Goal: Communication & Community: Answer question/provide support

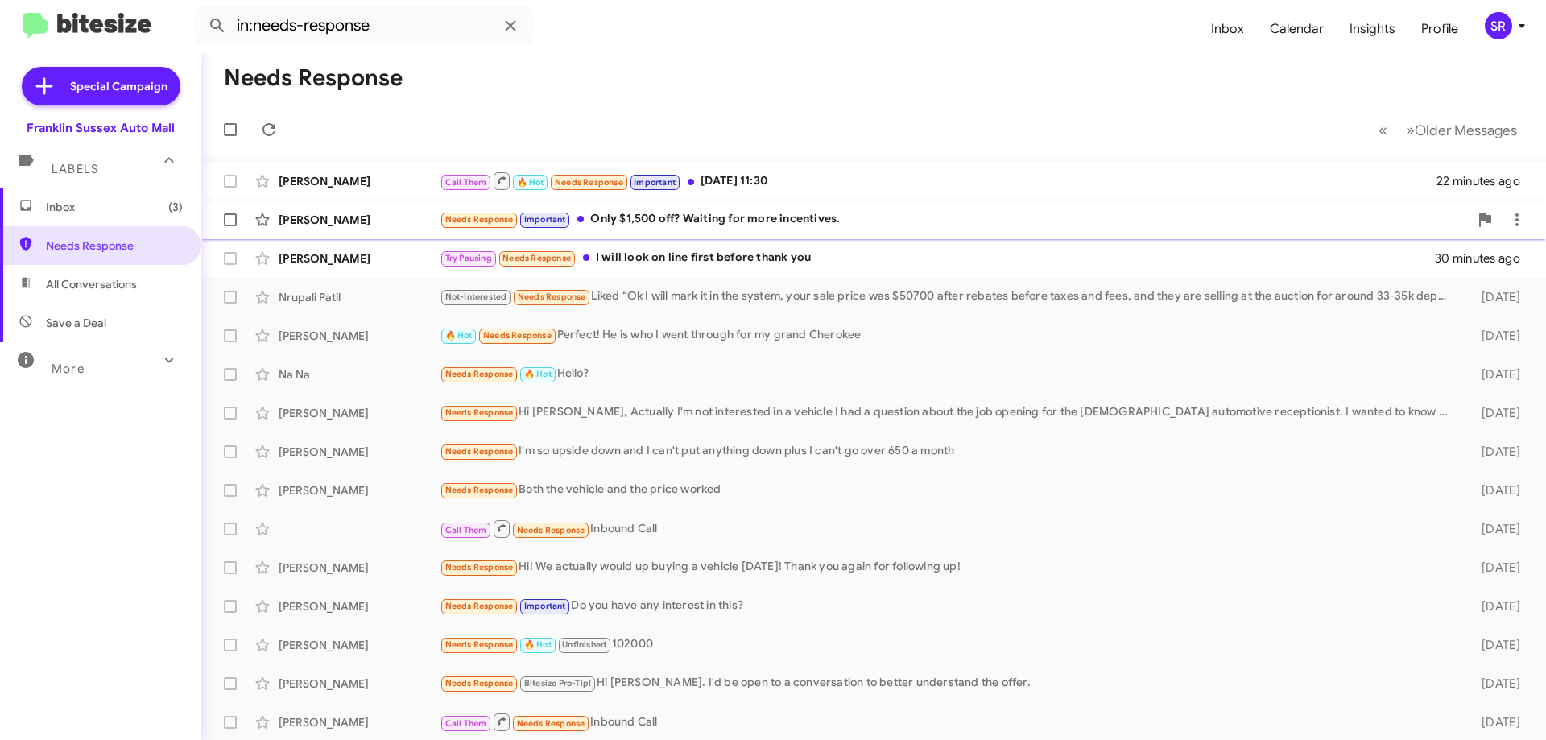
click at [694, 218] on div "Needs Response Important Only $1,500 off? Waiting for more incentives." at bounding box center [954, 219] width 1029 height 19
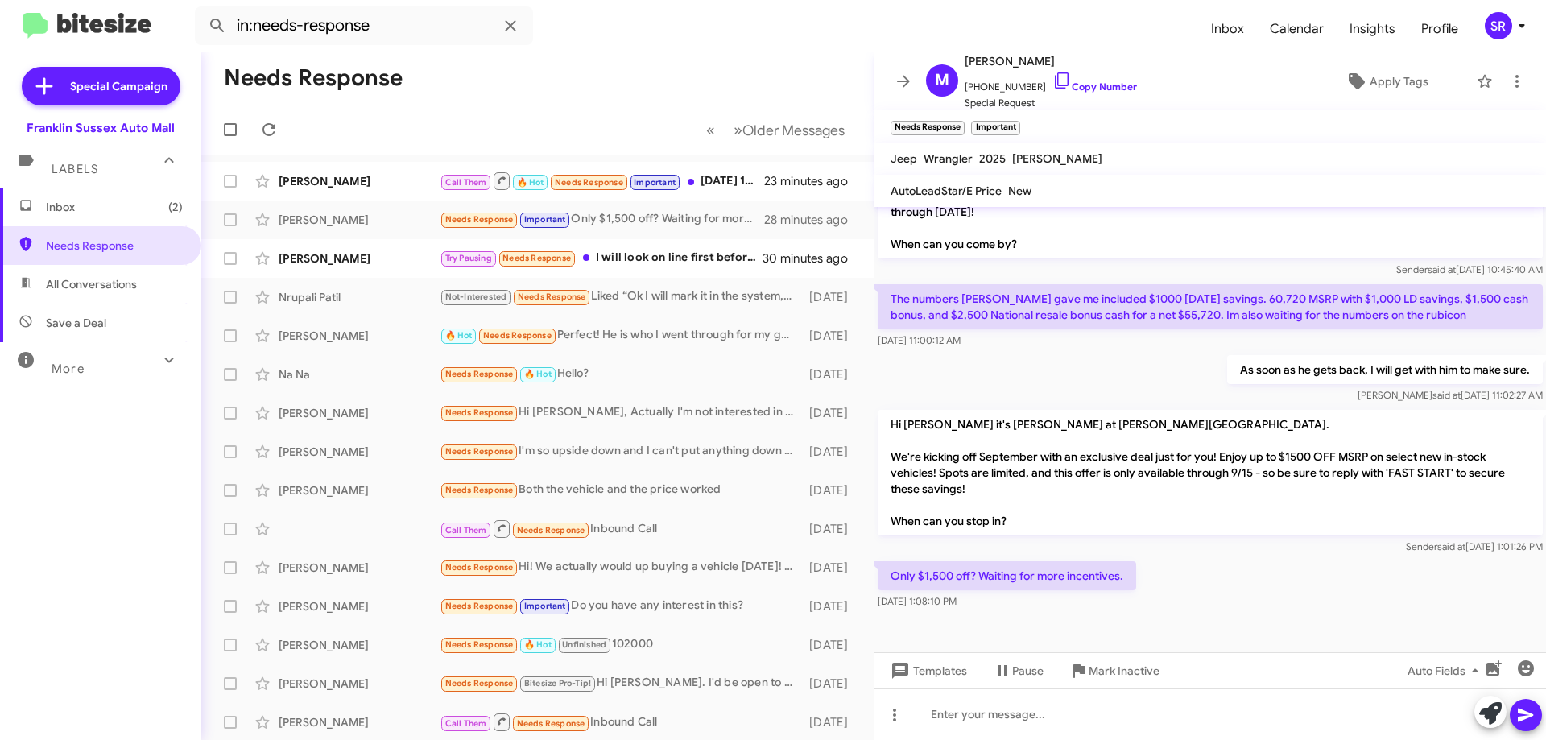
scroll to position [400, 0]
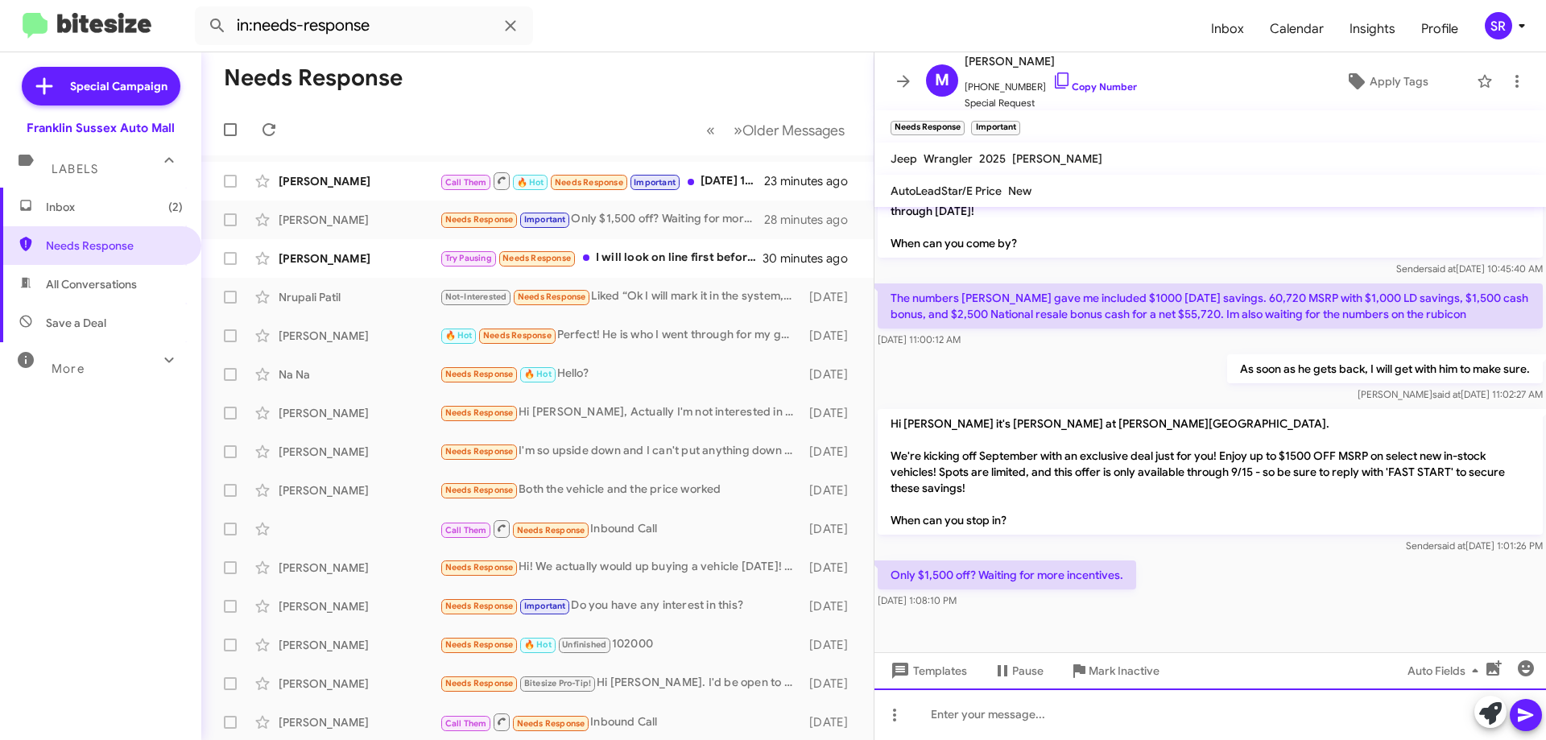
click at [998, 709] on div at bounding box center [1211, 715] width 672 height 52
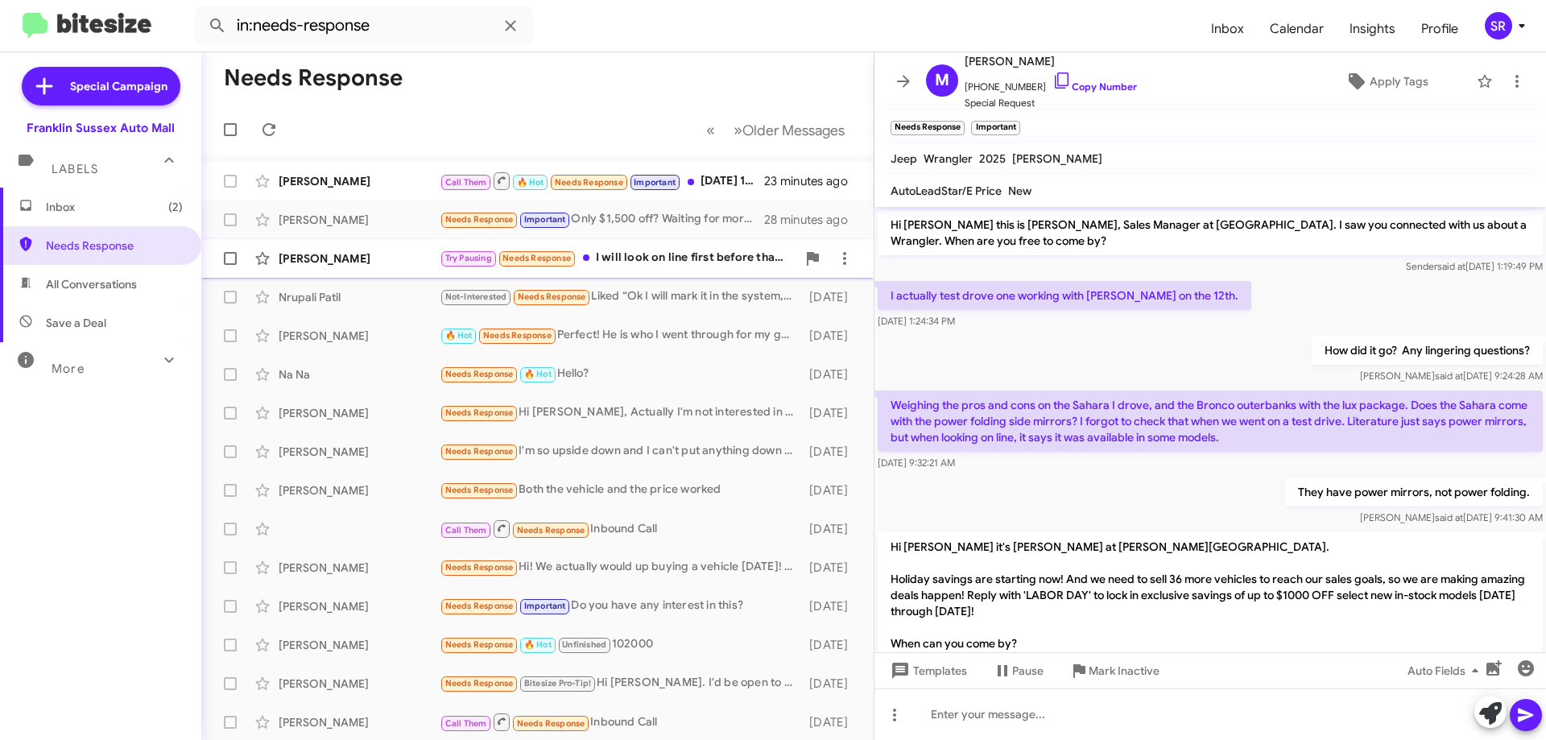
click at [684, 264] on div "Try Pausing Needs Response I will look on line first before thank you" at bounding box center [618, 258] width 357 height 19
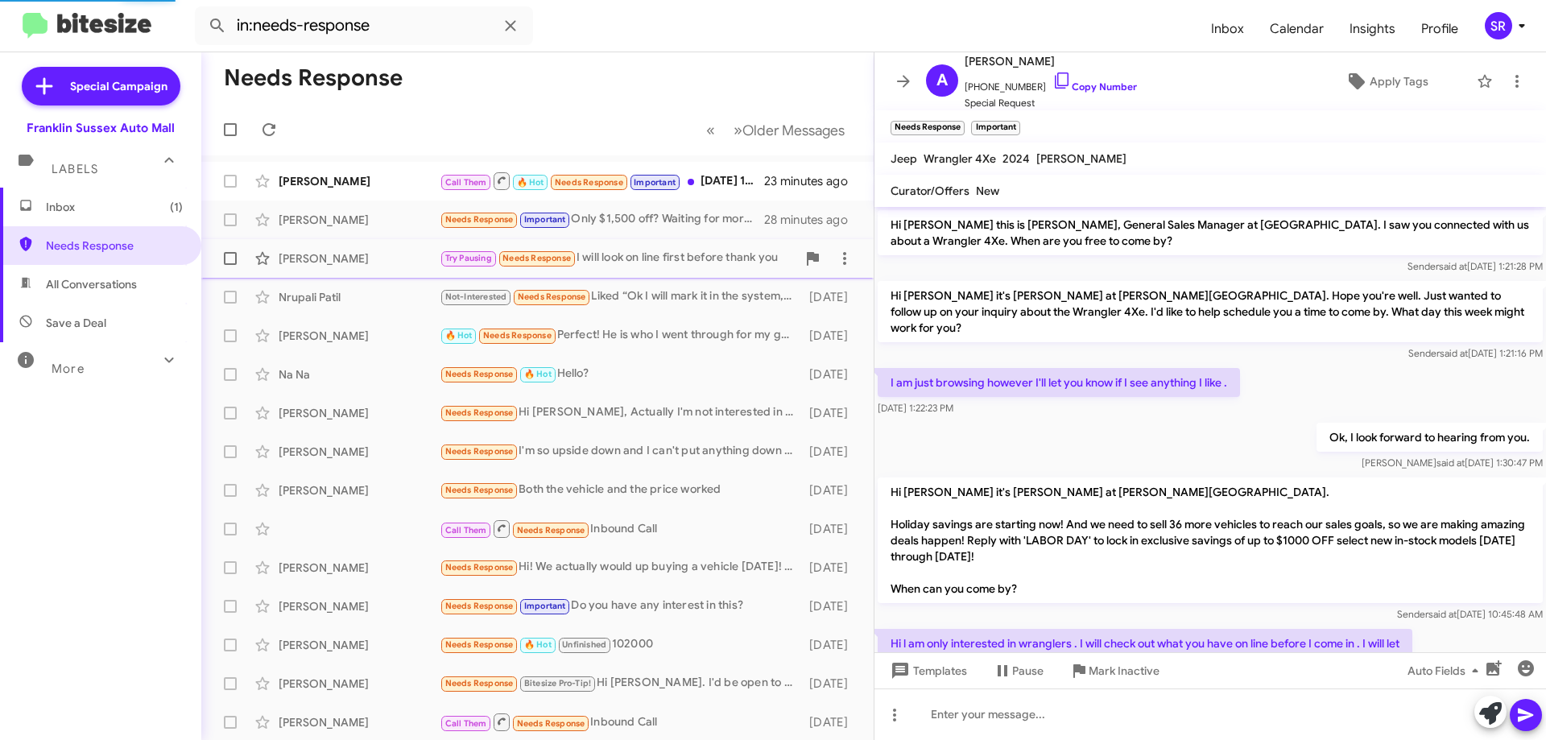
scroll to position [267, 0]
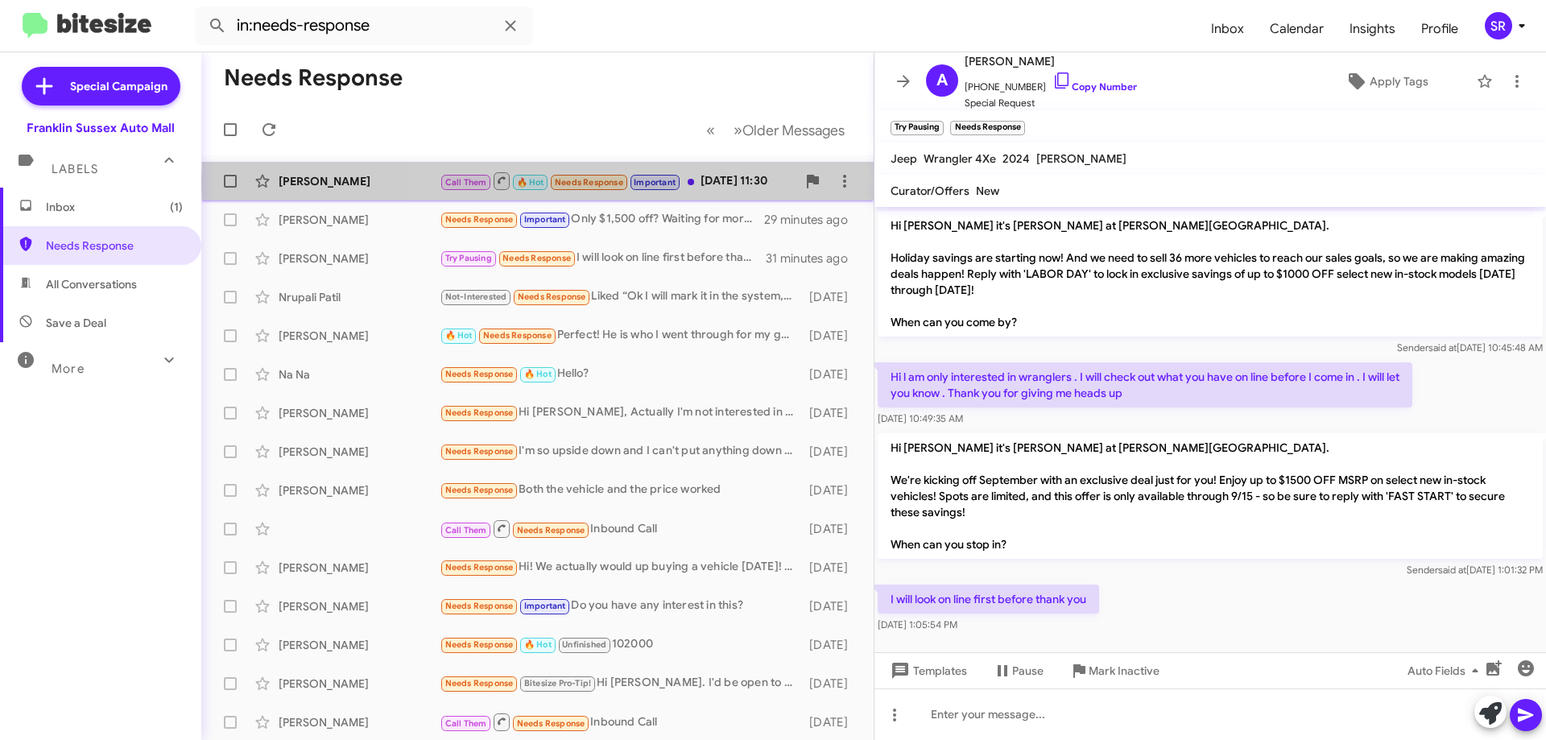
click at [718, 182] on div "Call Them 🔥 Hot Needs Response Important [DATE] 11:30" at bounding box center [618, 181] width 357 height 20
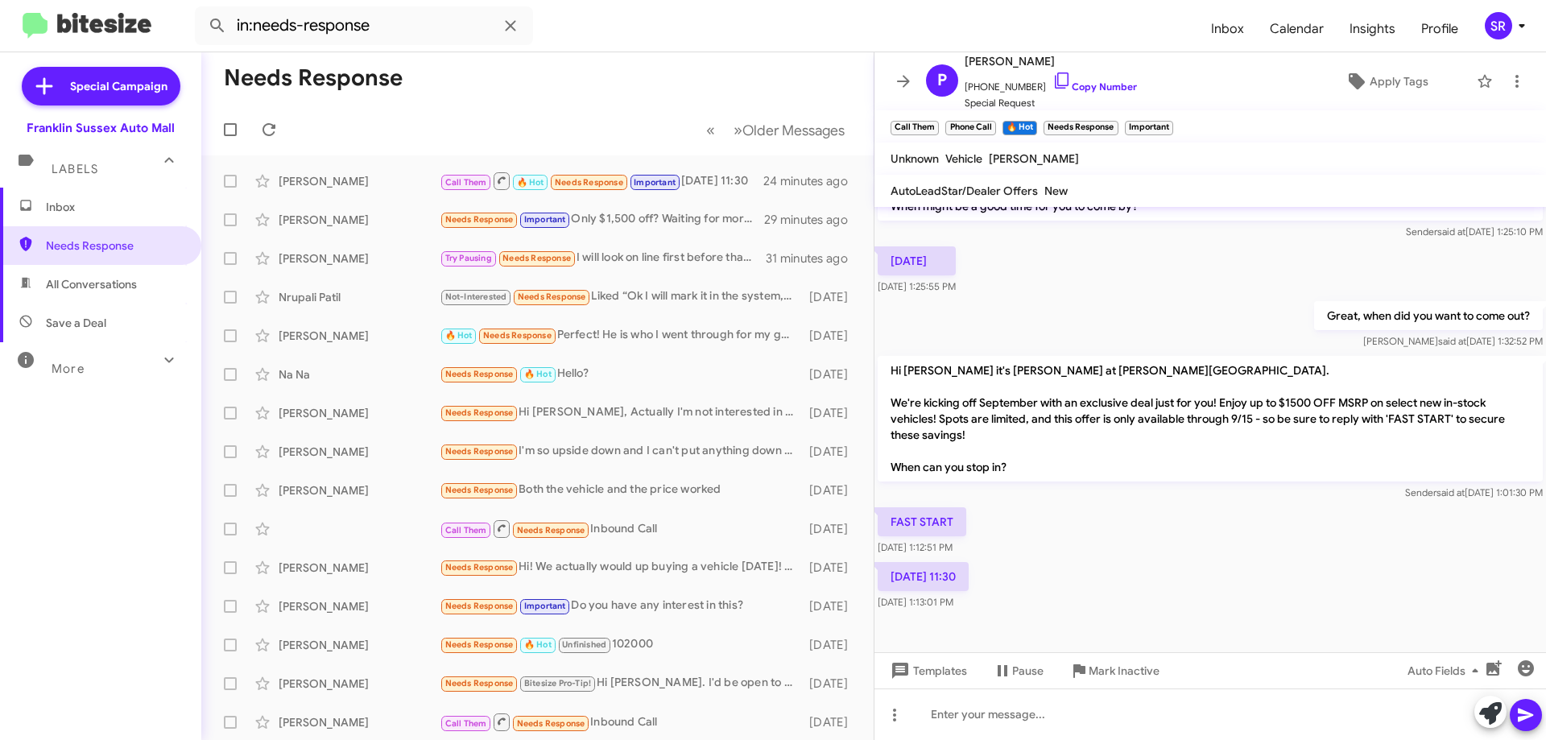
scroll to position [579, 0]
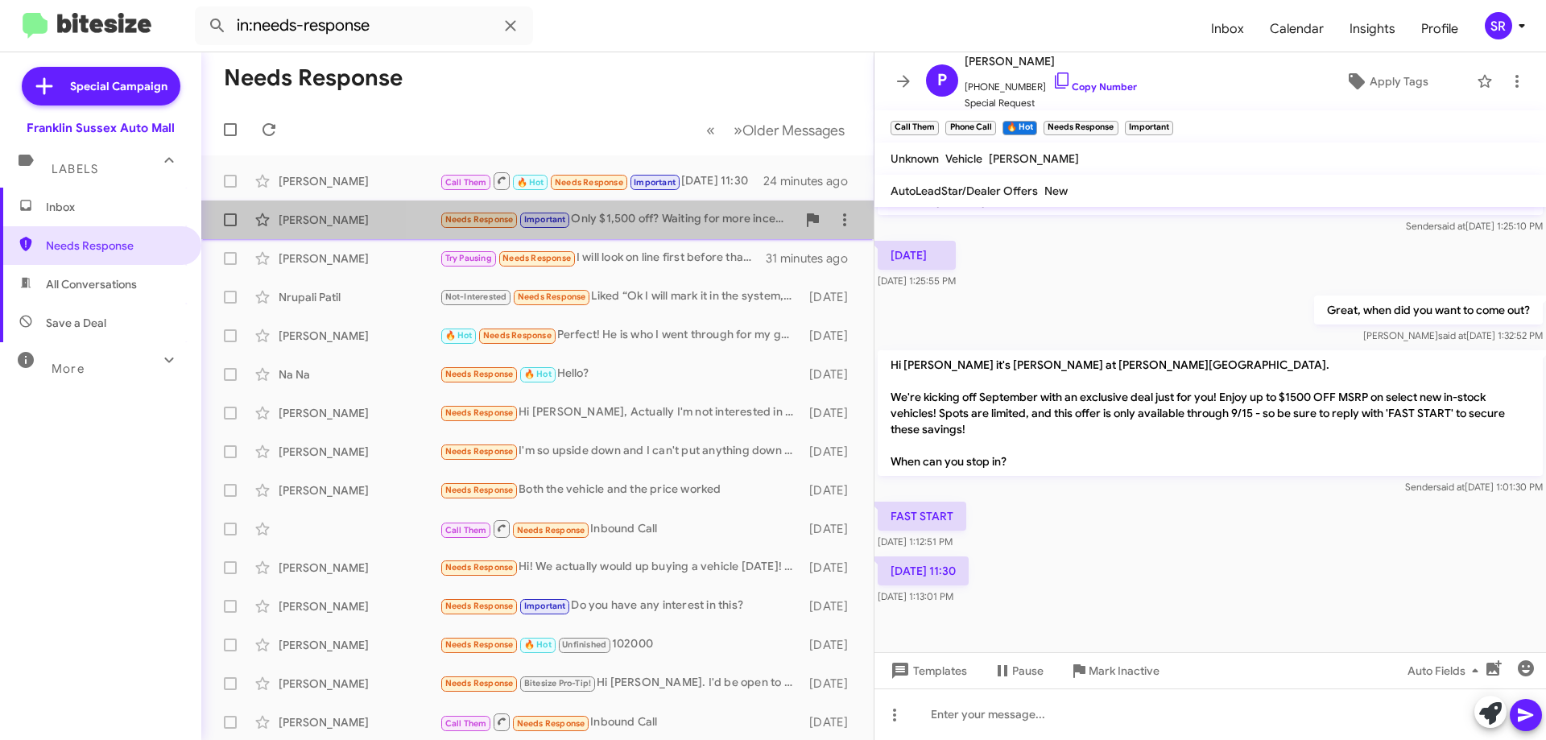
click at [674, 217] on div "Needs Response Important Only $1,500 off? Waiting for more incentives." at bounding box center [618, 219] width 357 height 19
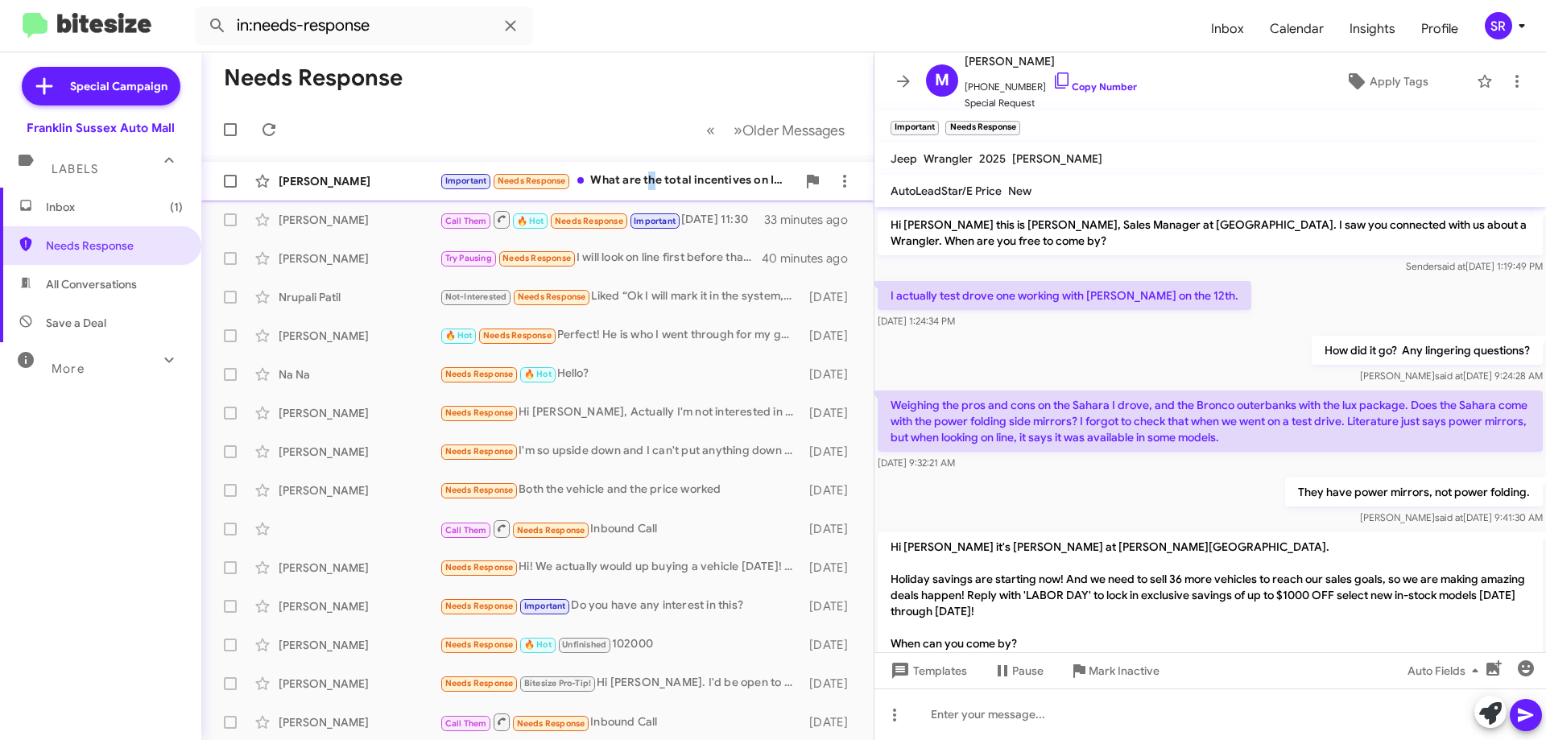
click at [651, 172] on div "Important Needs Response What are the total incentives on IC4PJXEG9SW643361?" at bounding box center [618, 181] width 357 height 19
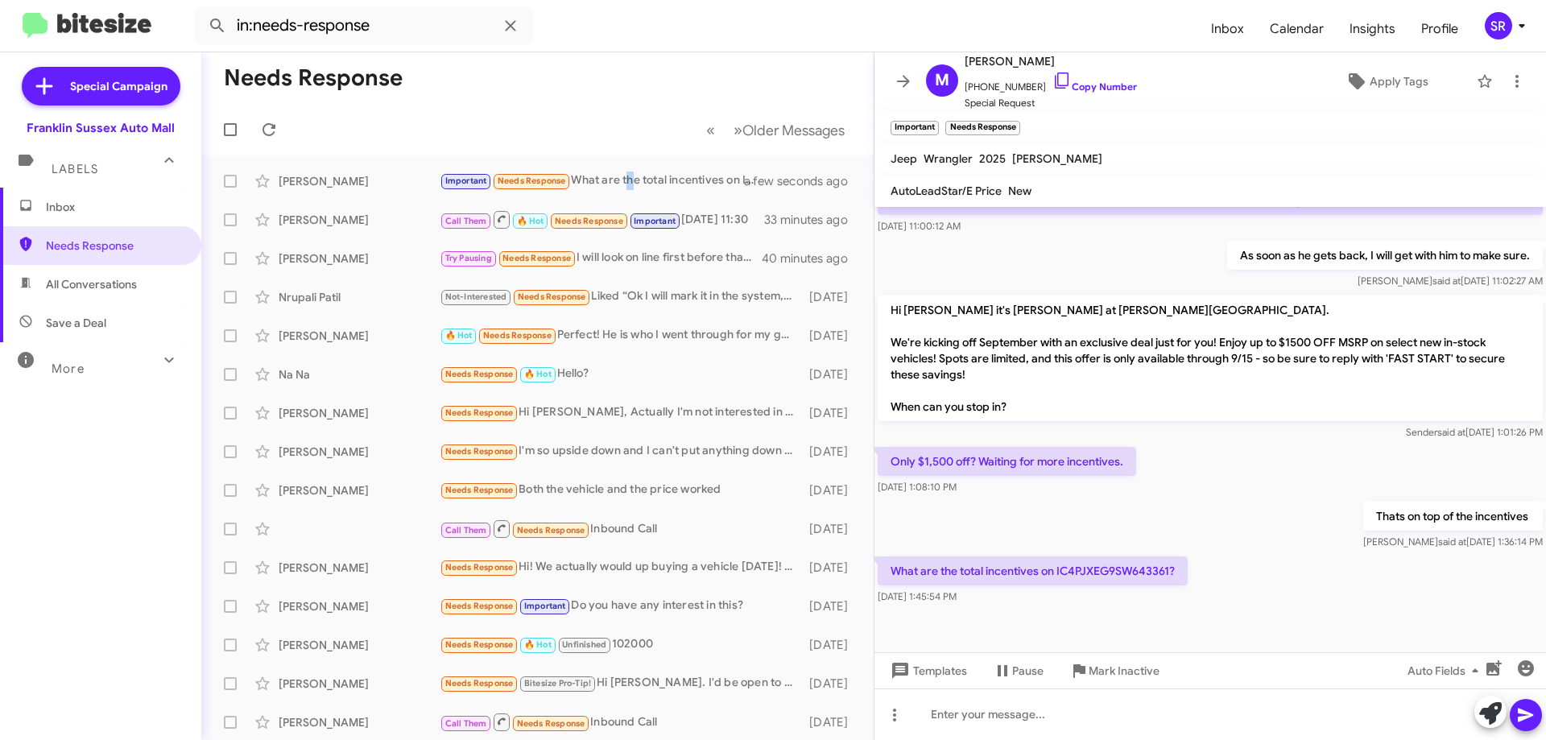
scroll to position [518, 0]
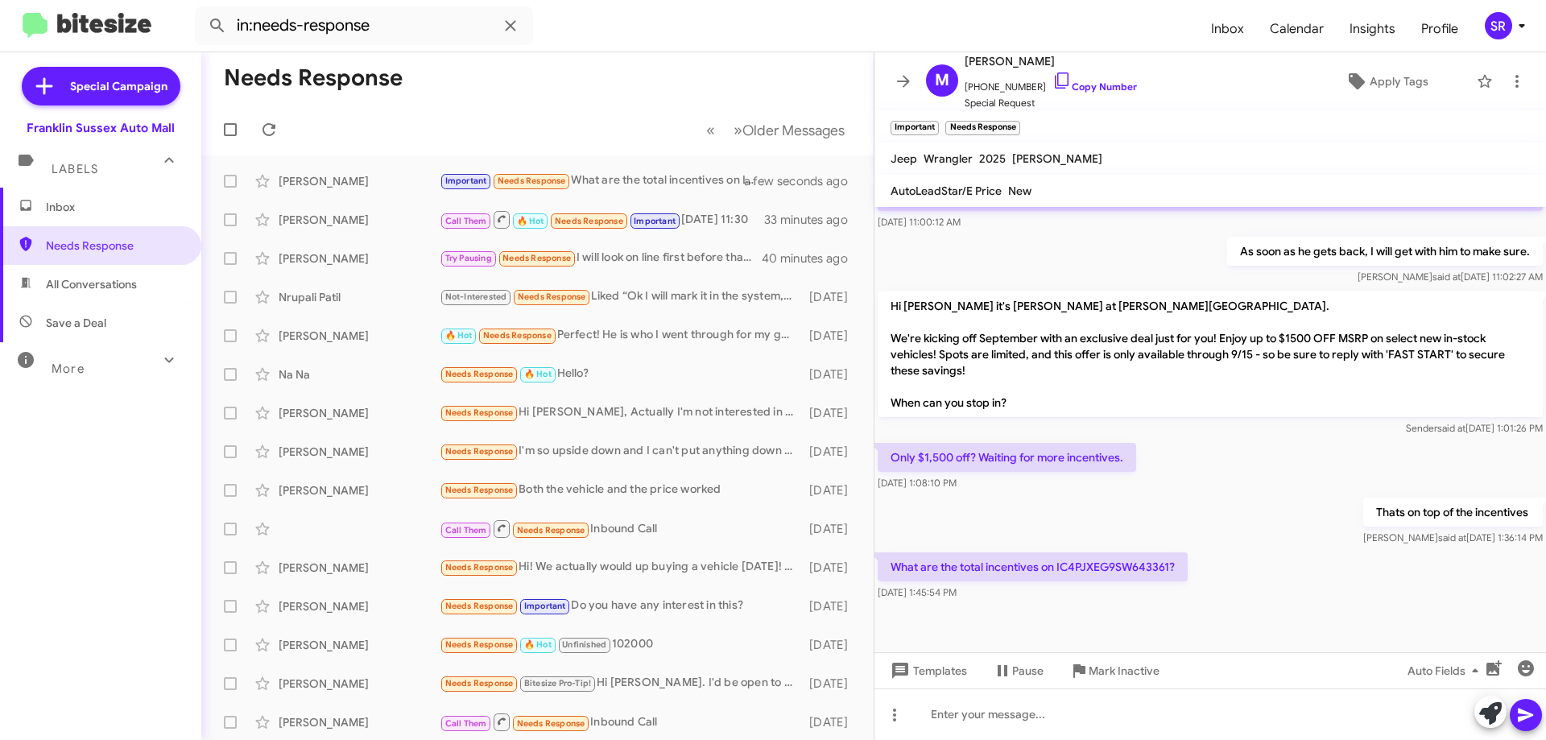
click at [1098, 566] on p "What are the total incentives on IC4PJXEG9SW643361?" at bounding box center [1033, 566] width 310 height 29
copy p "IC4PJXEG9SW643361"
click at [1094, 561] on p "What are the total incentives on IC4PJXEG9SW643361?" at bounding box center [1033, 566] width 310 height 29
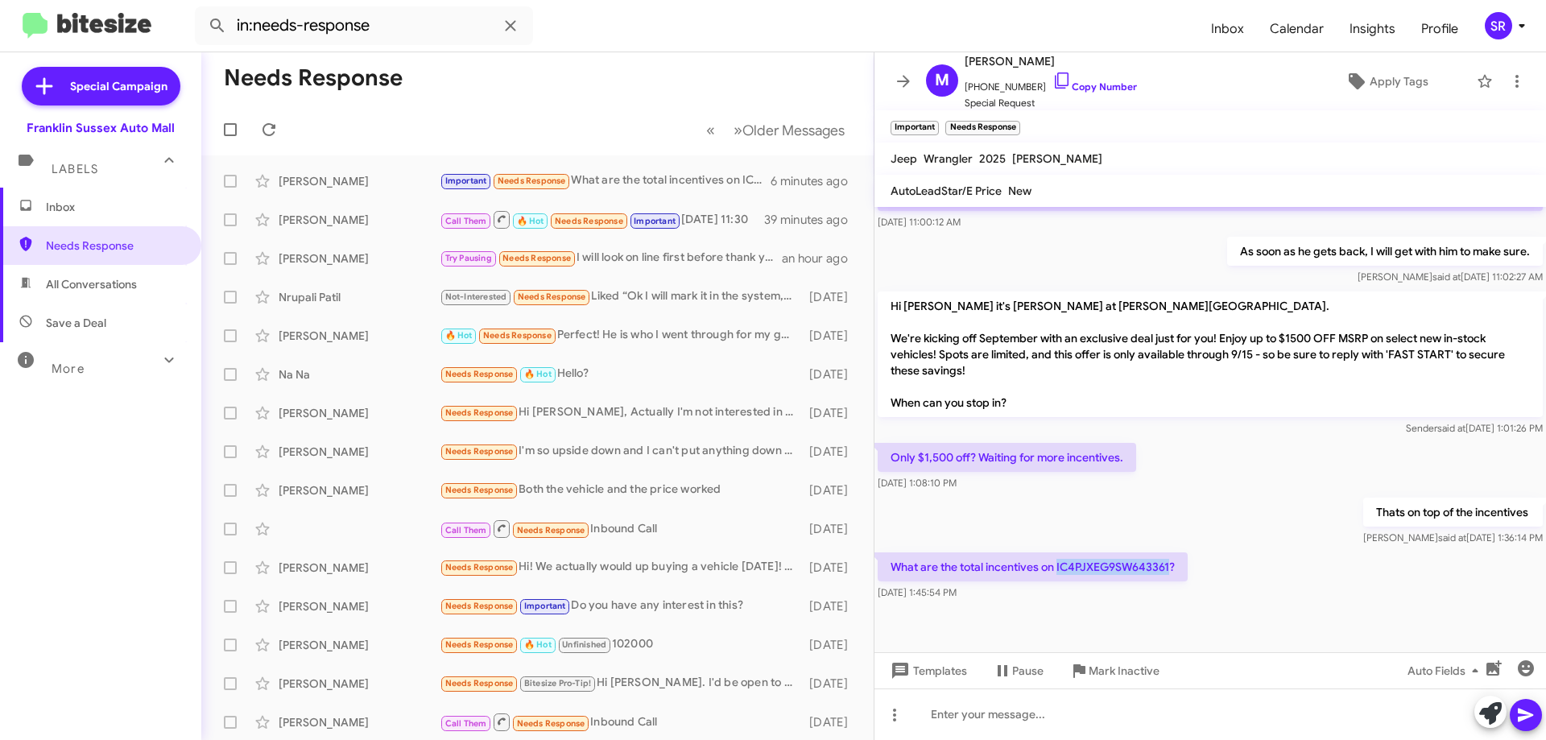
click at [1094, 561] on p "What are the total incentives on IC4PJXEG9SW643361?" at bounding box center [1033, 566] width 310 height 29
copy p "IC4PJXEG9SW643361"
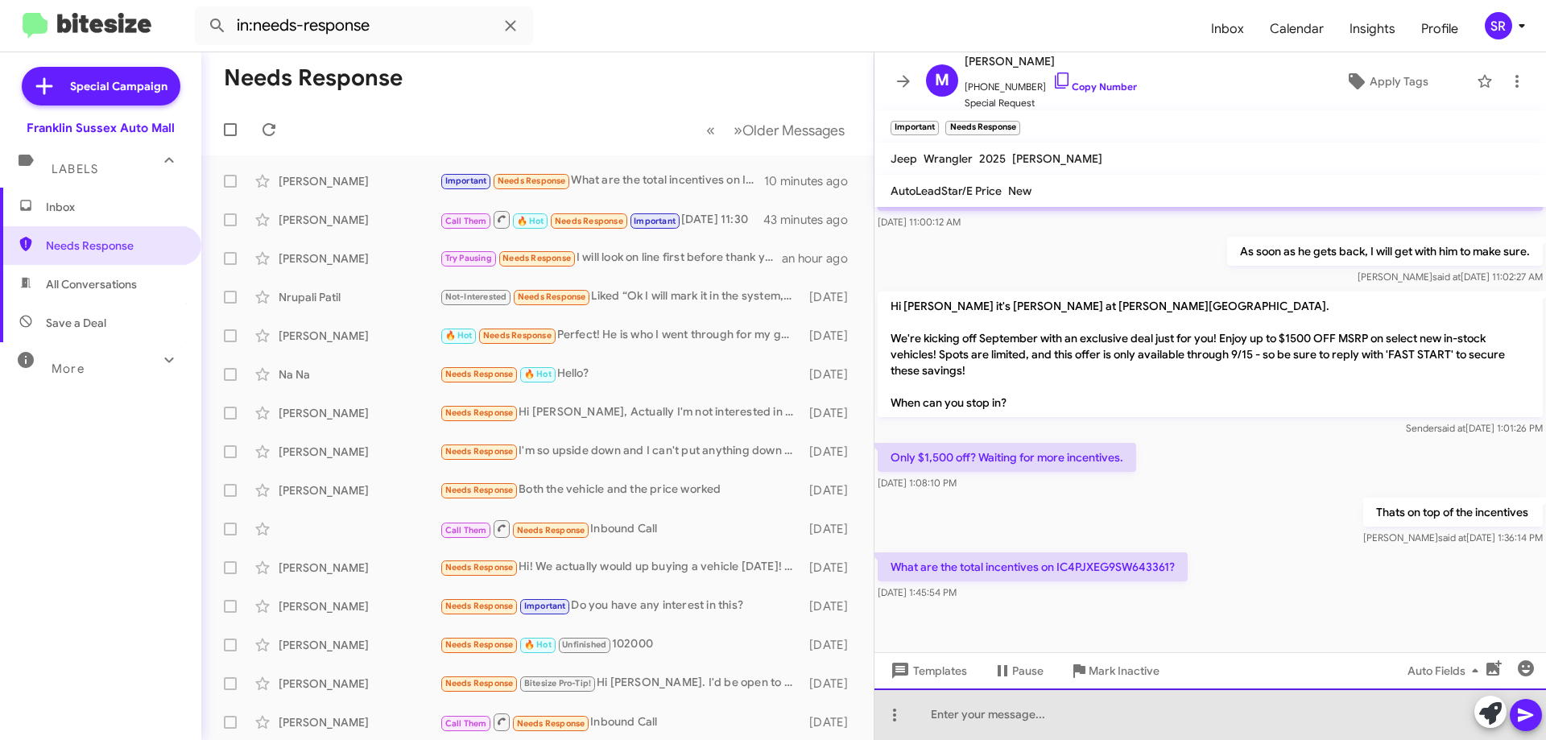
click at [954, 701] on div at bounding box center [1211, 715] width 672 height 52
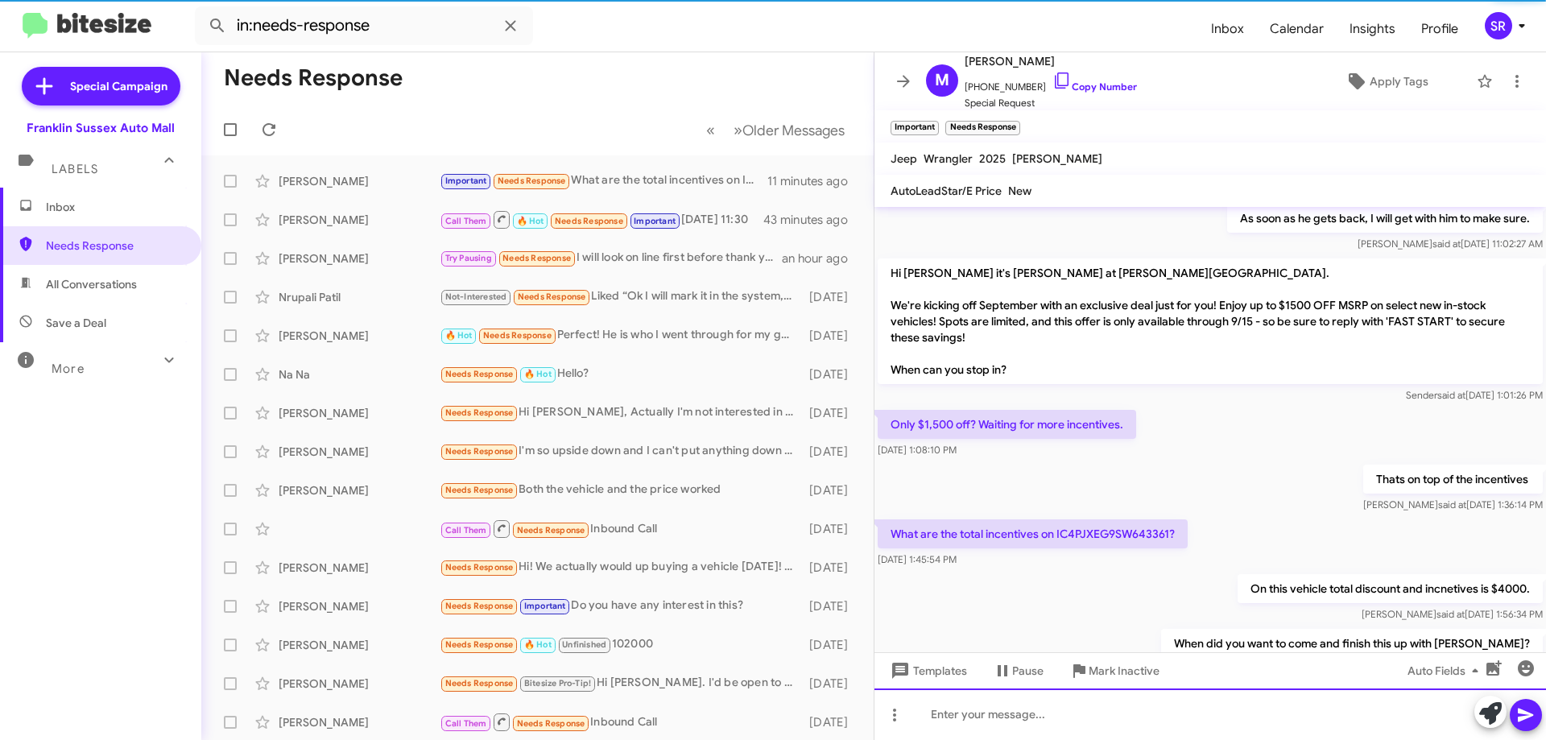
scroll to position [635, 0]
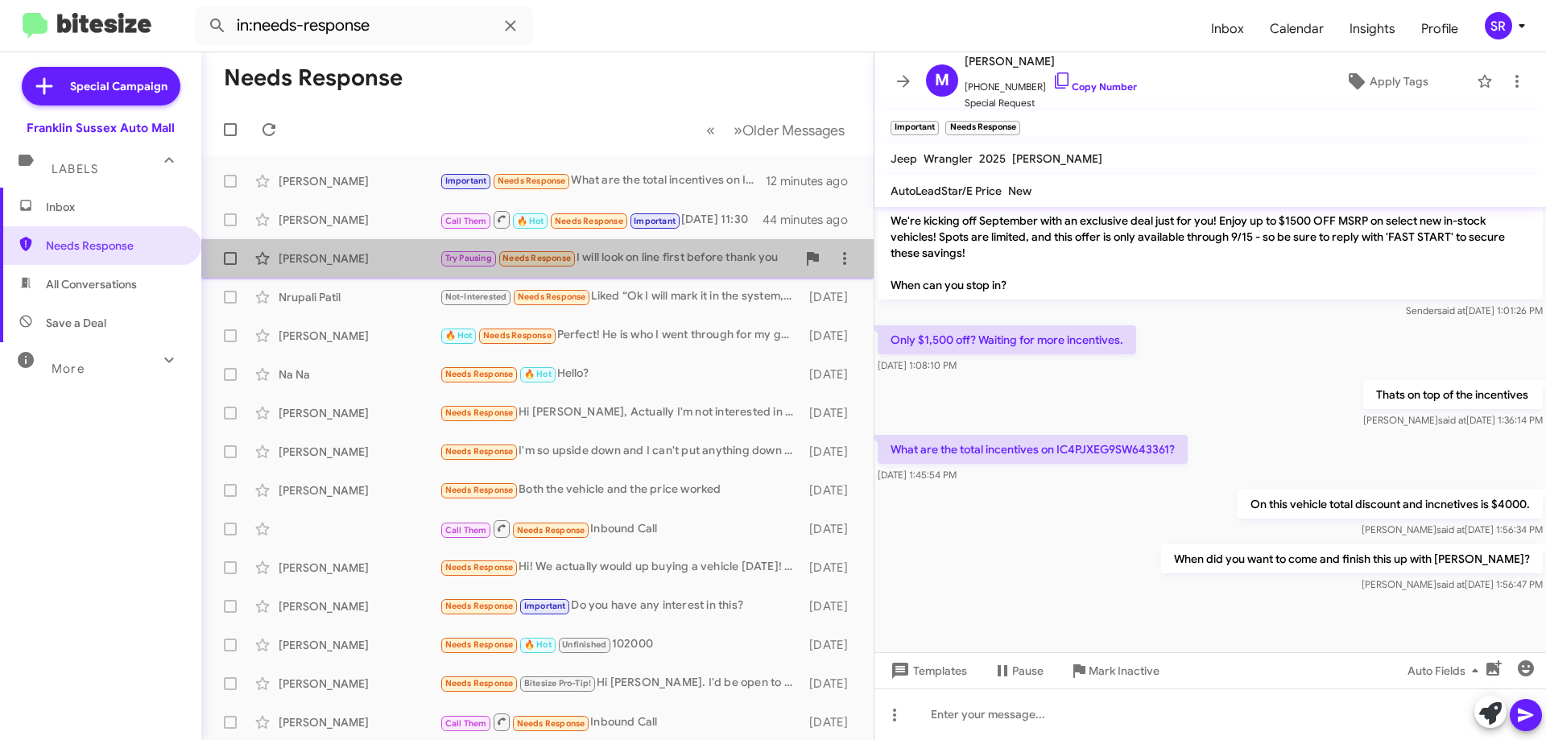
click at [635, 262] on div "Try Pausing Needs Response I will look on line first before thank you" at bounding box center [618, 258] width 357 height 19
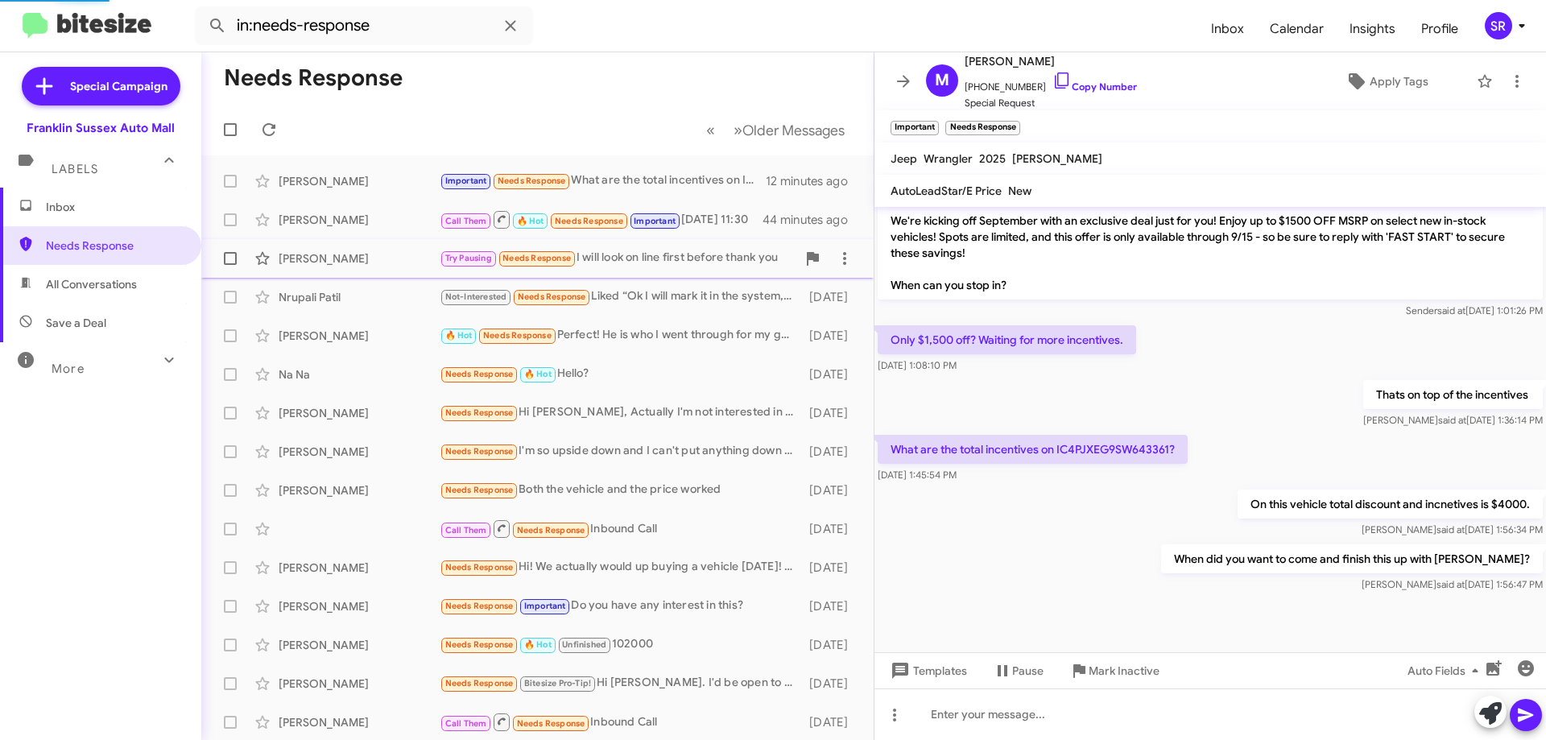
scroll to position [267, 0]
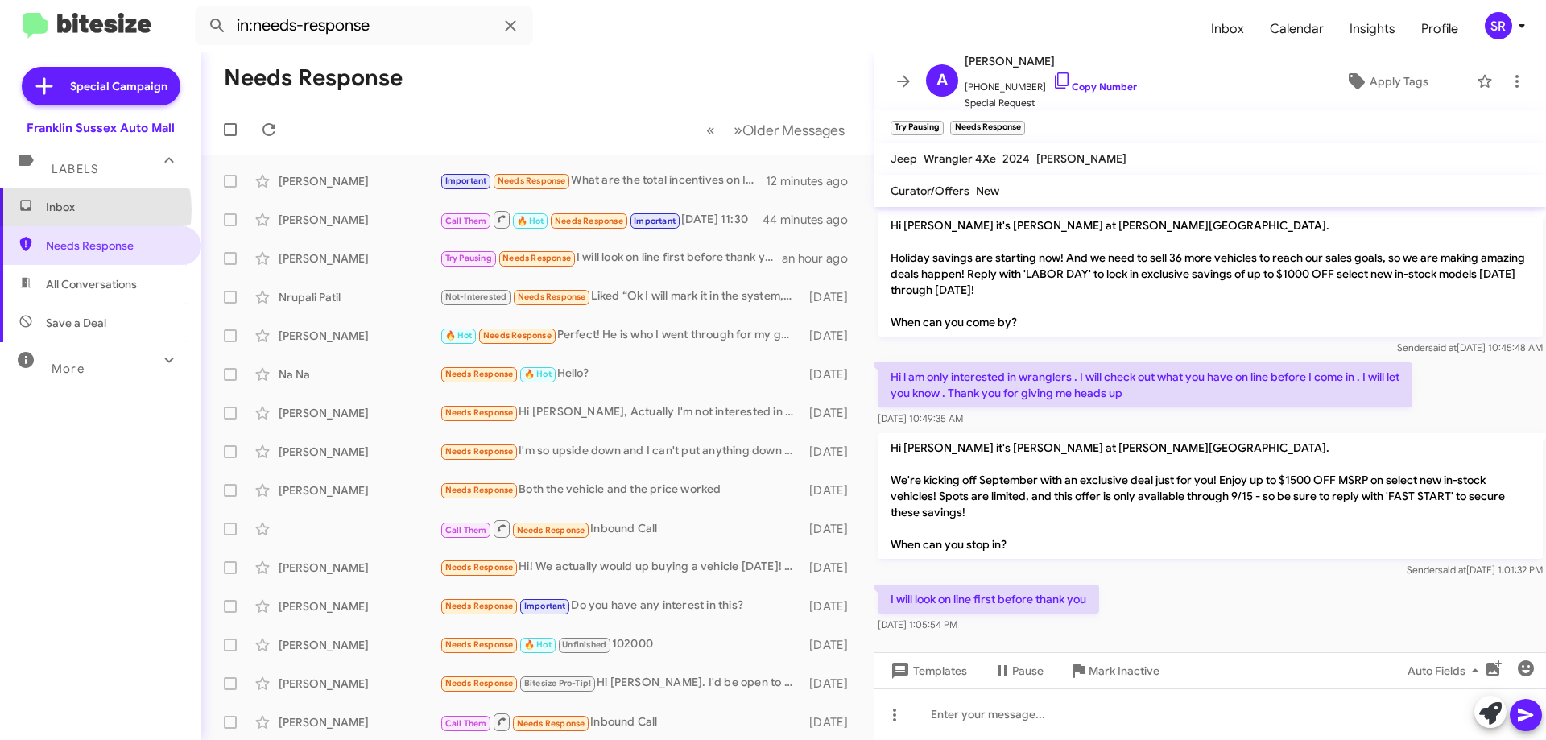
click at [70, 210] on span "Inbox" at bounding box center [114, 207] width 137 height 16
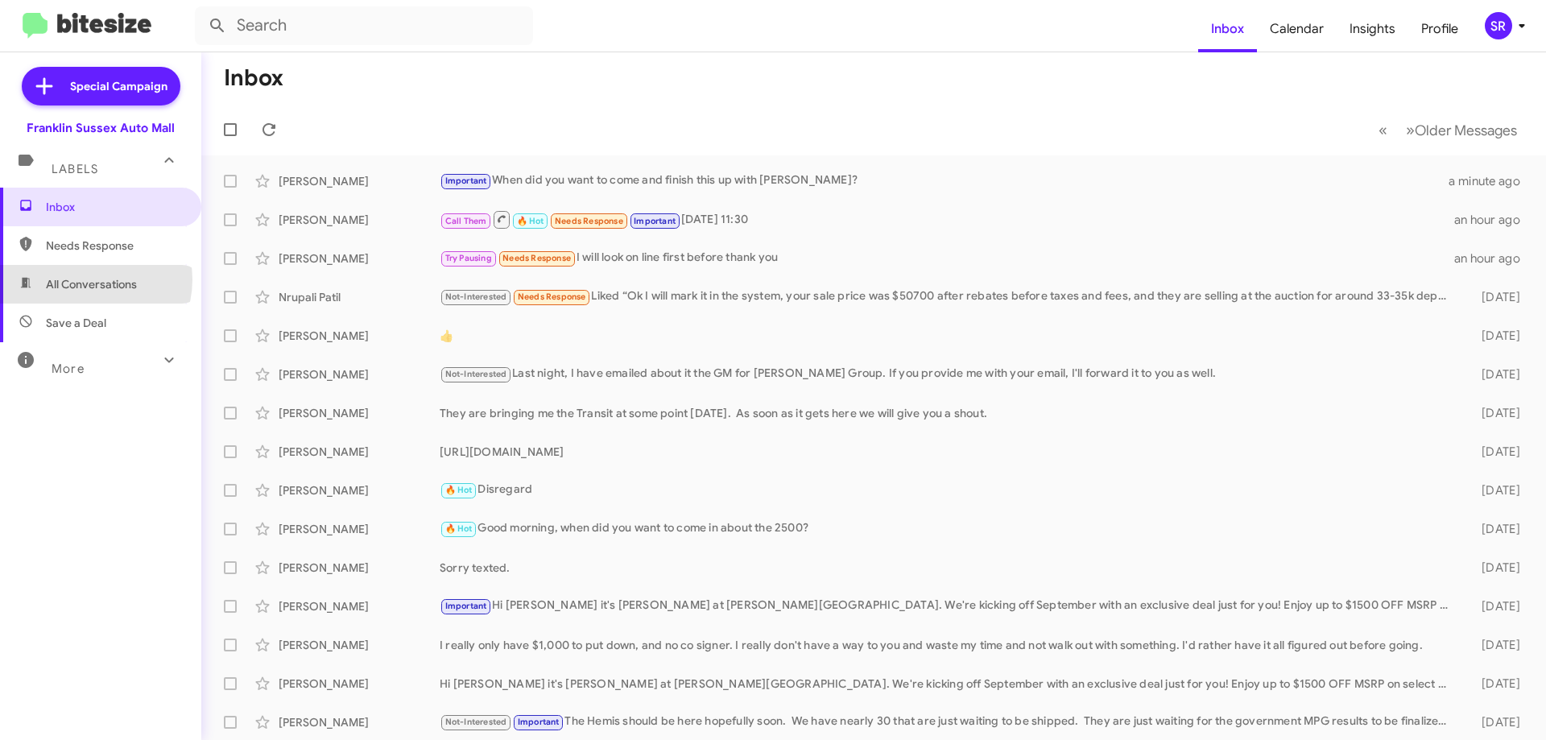
click at [89, 279] on span "All Conversations" at bounding box center [91, 284] width 91 height 16
type input "in:all-conversations"
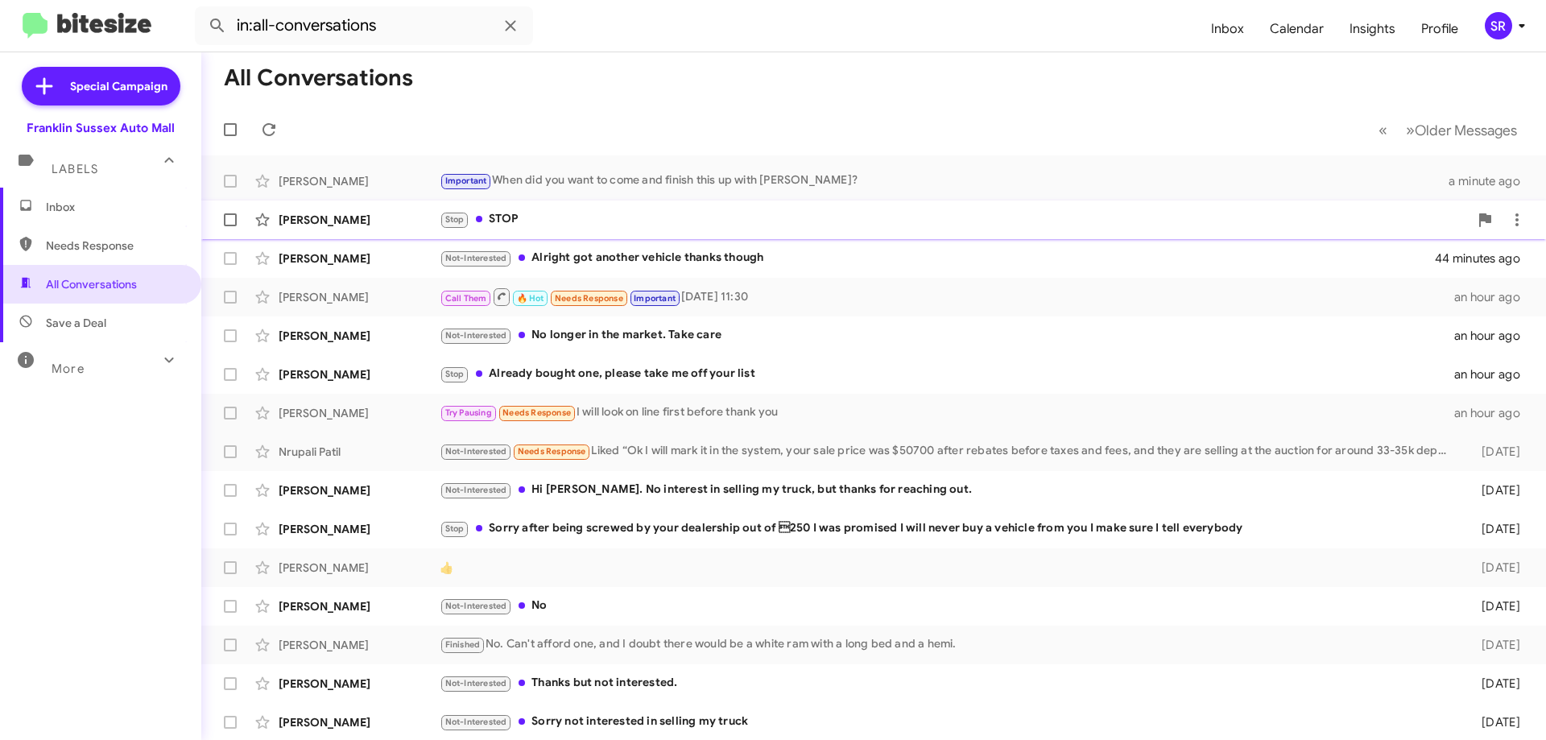
click at [502, 219] on div "Stop STOP" at bounding box center [954, 219] width 1029 height 19
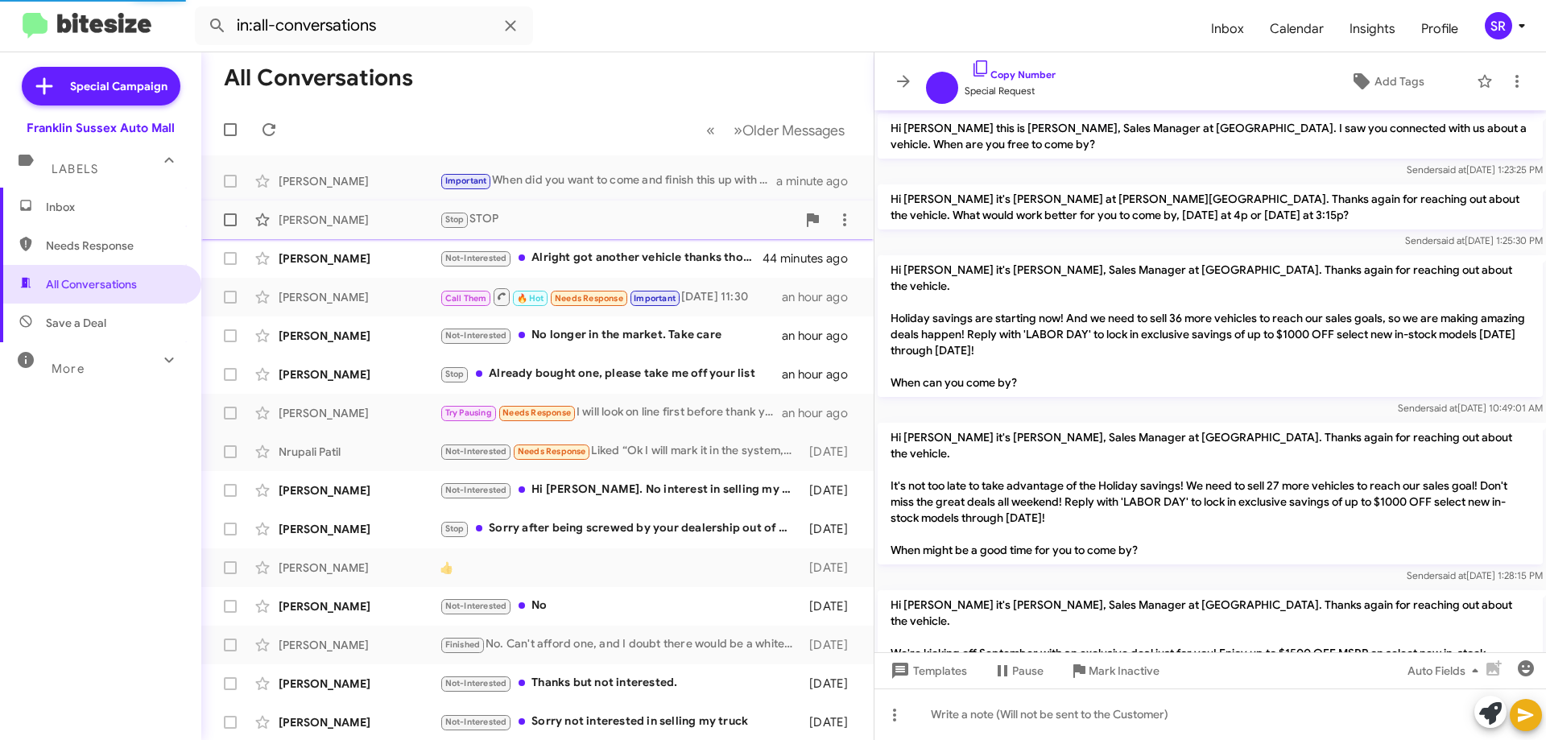
scroll to position [133, 0]
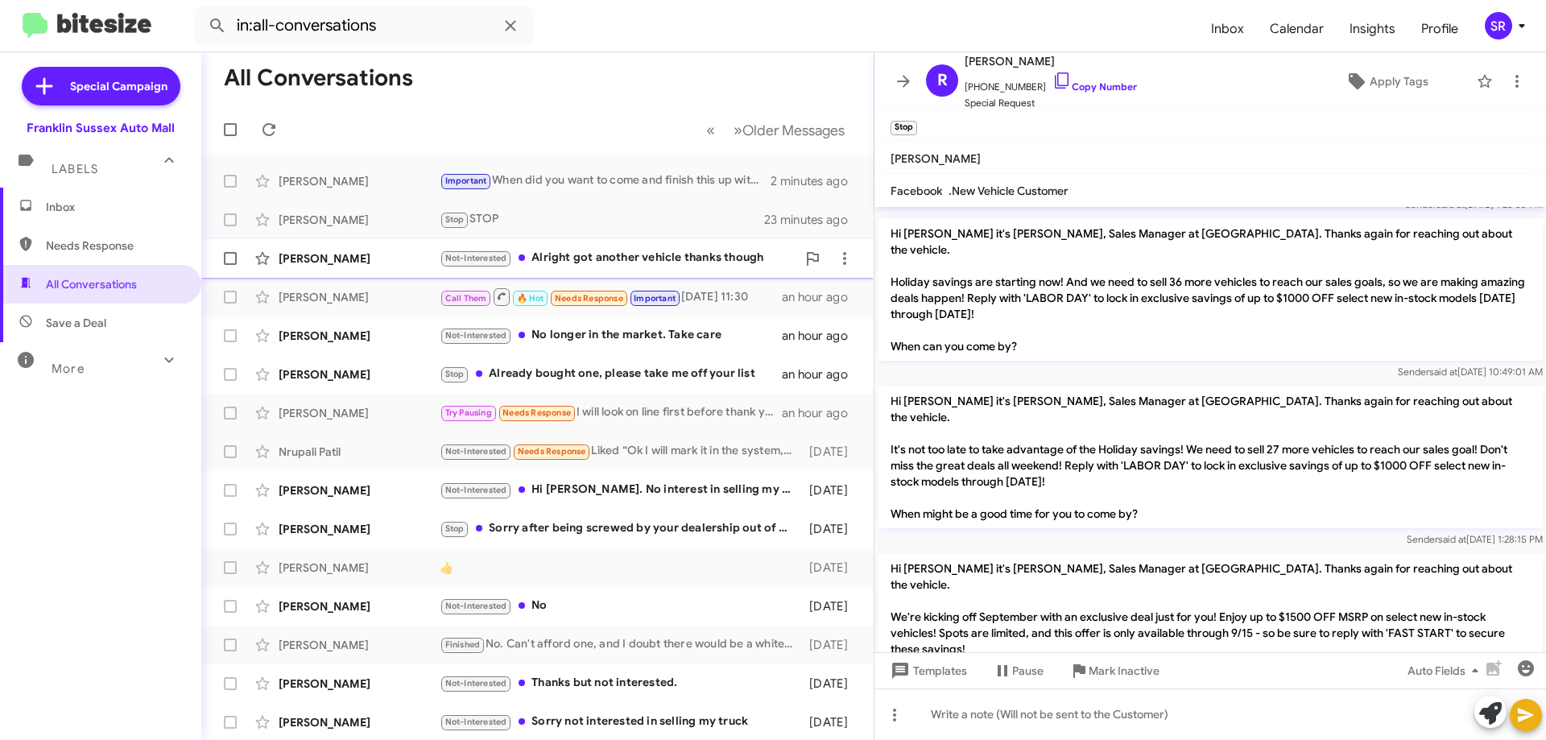
click at [587, 250] on div "Not-Interested Alright got another vehicle thanks though" at bounding box center [618, 258] width 357 height 19
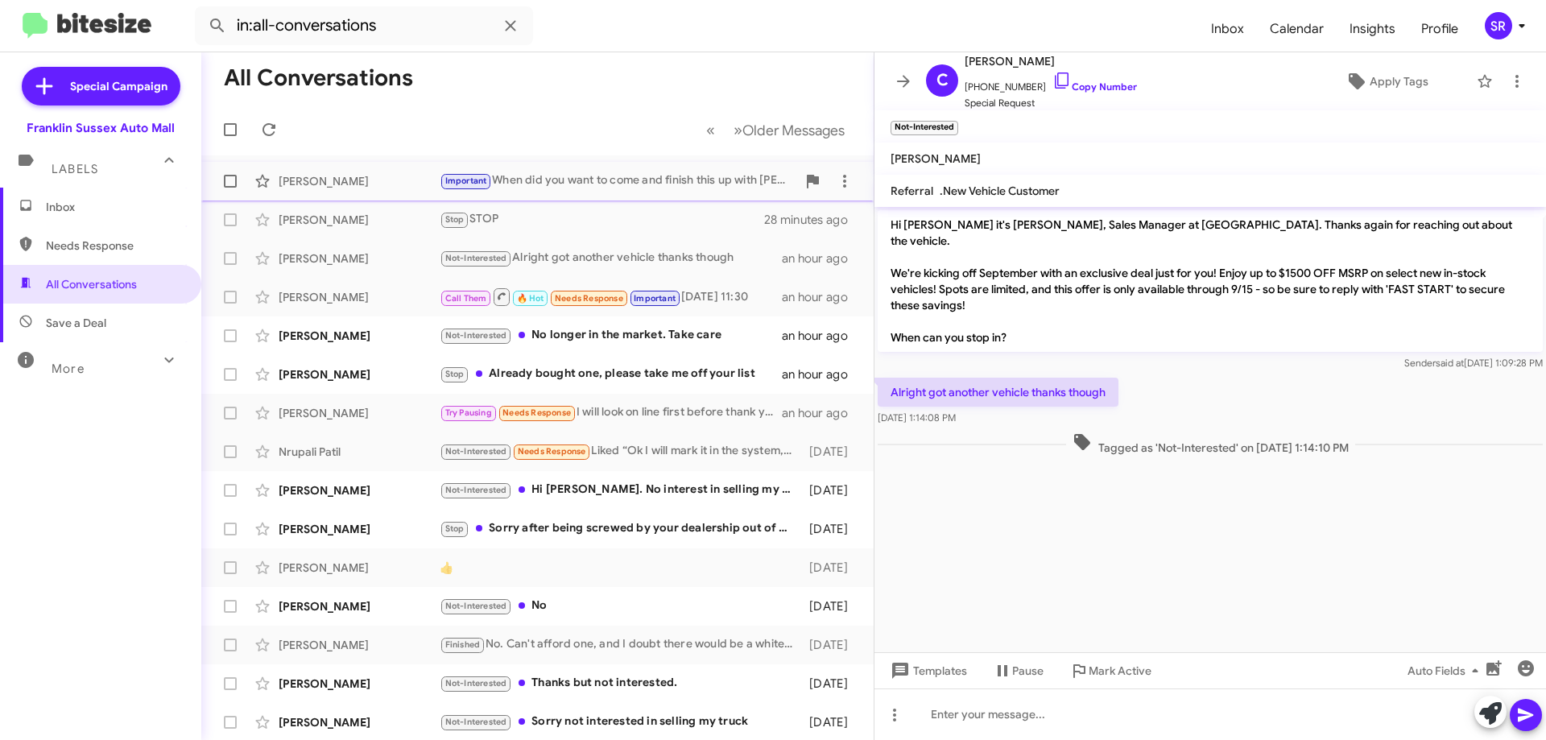
click at [560, 182] on div "Important When did you want to come and finish this up with [PERSON_NAME]?" at bounding box center [618, 181] width 357 height 19
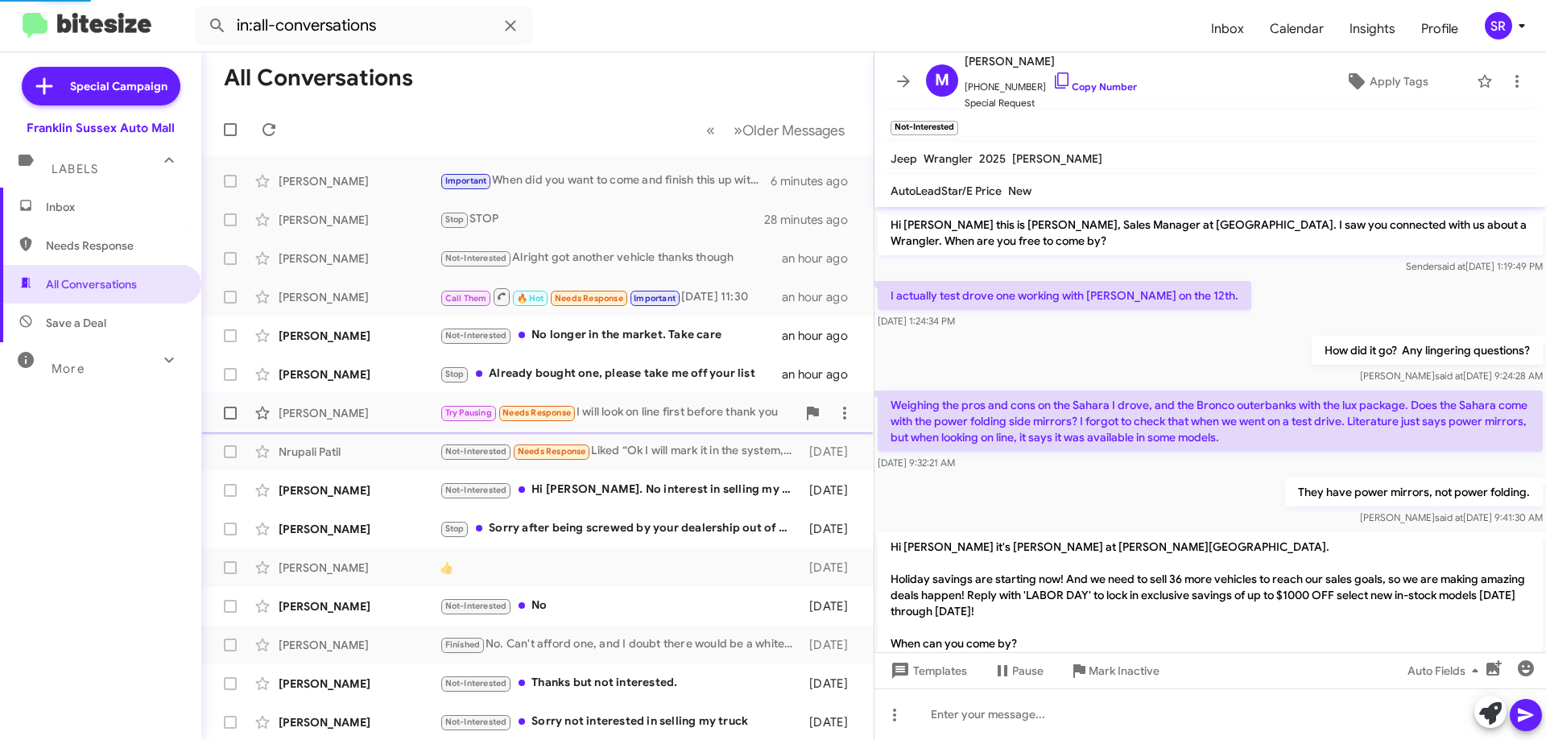
scroll to position [635, 0]
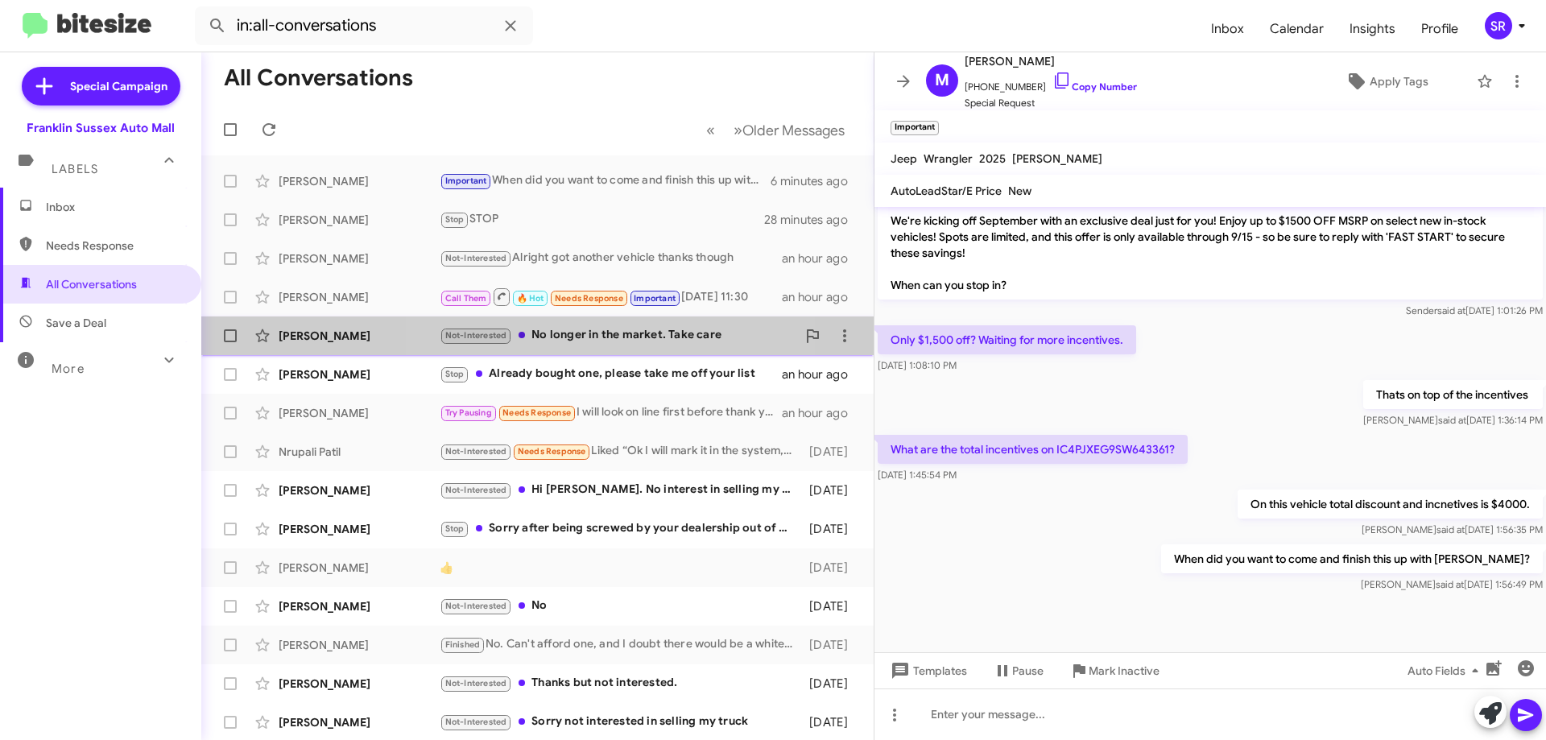
click at [560, 338] on div "Not-Interested No longer in the market. Take care" at bounding box center [618, 335] width 357 height 19
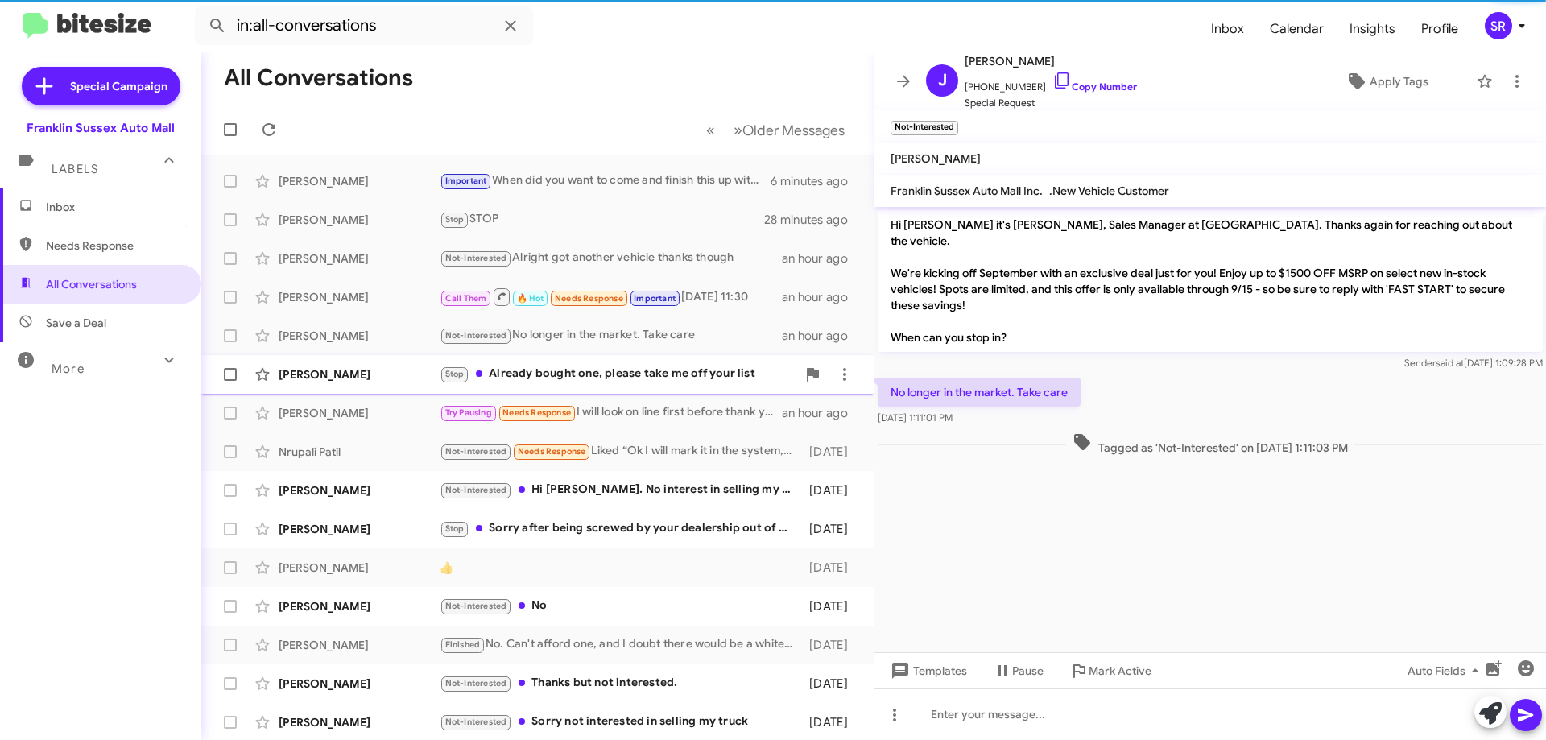
click at [596, 375] on div "Stop Already bought one, please take me off your list" at bounding box center [618, 374] width 357 height 19
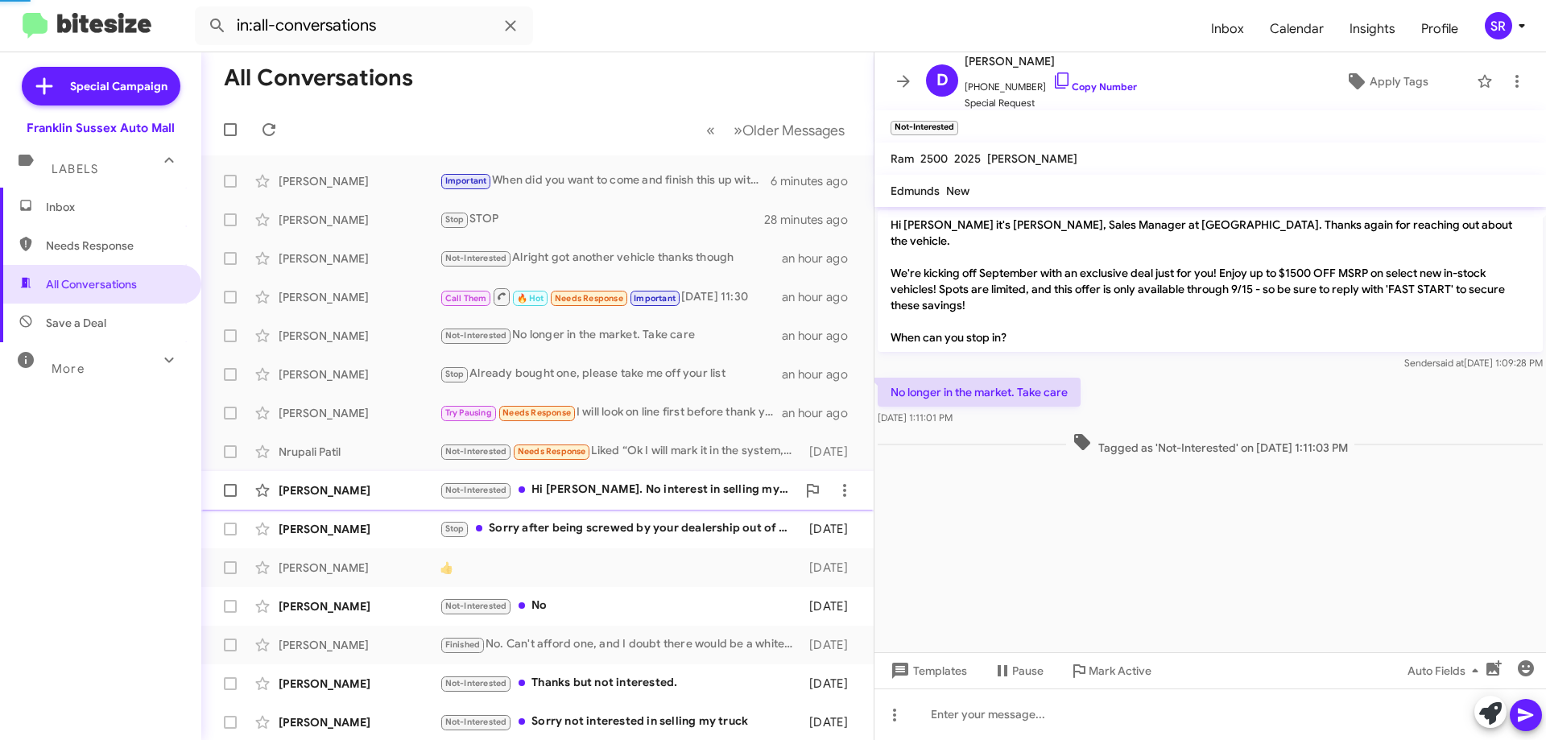
scroll to position [74, 0]
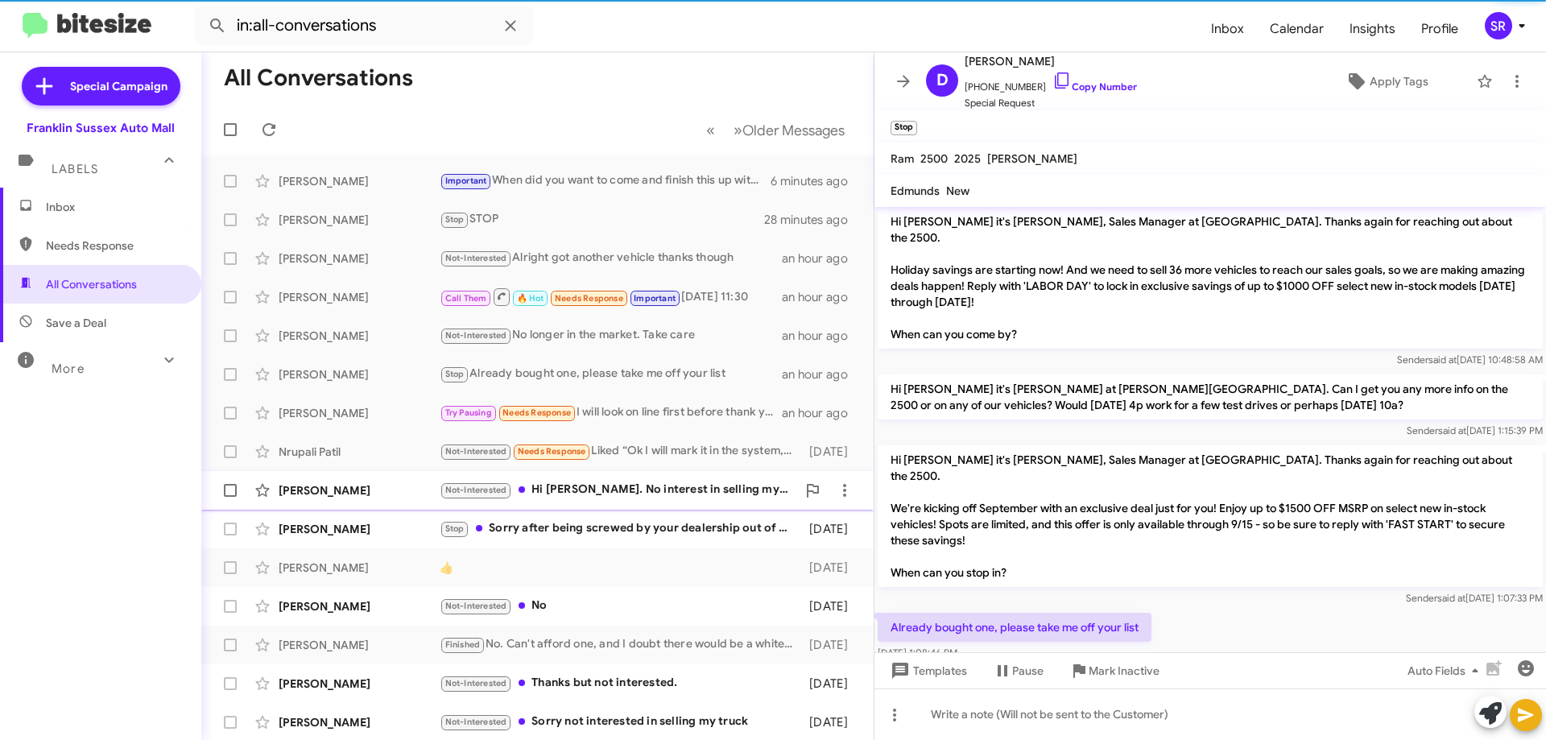
click at [603, 486] on div "Not-Interested Hi [PERSON_NAME]. No interest in selling my truck, but thanks fo…" at bounding box center [618, 490] width 357 height 19
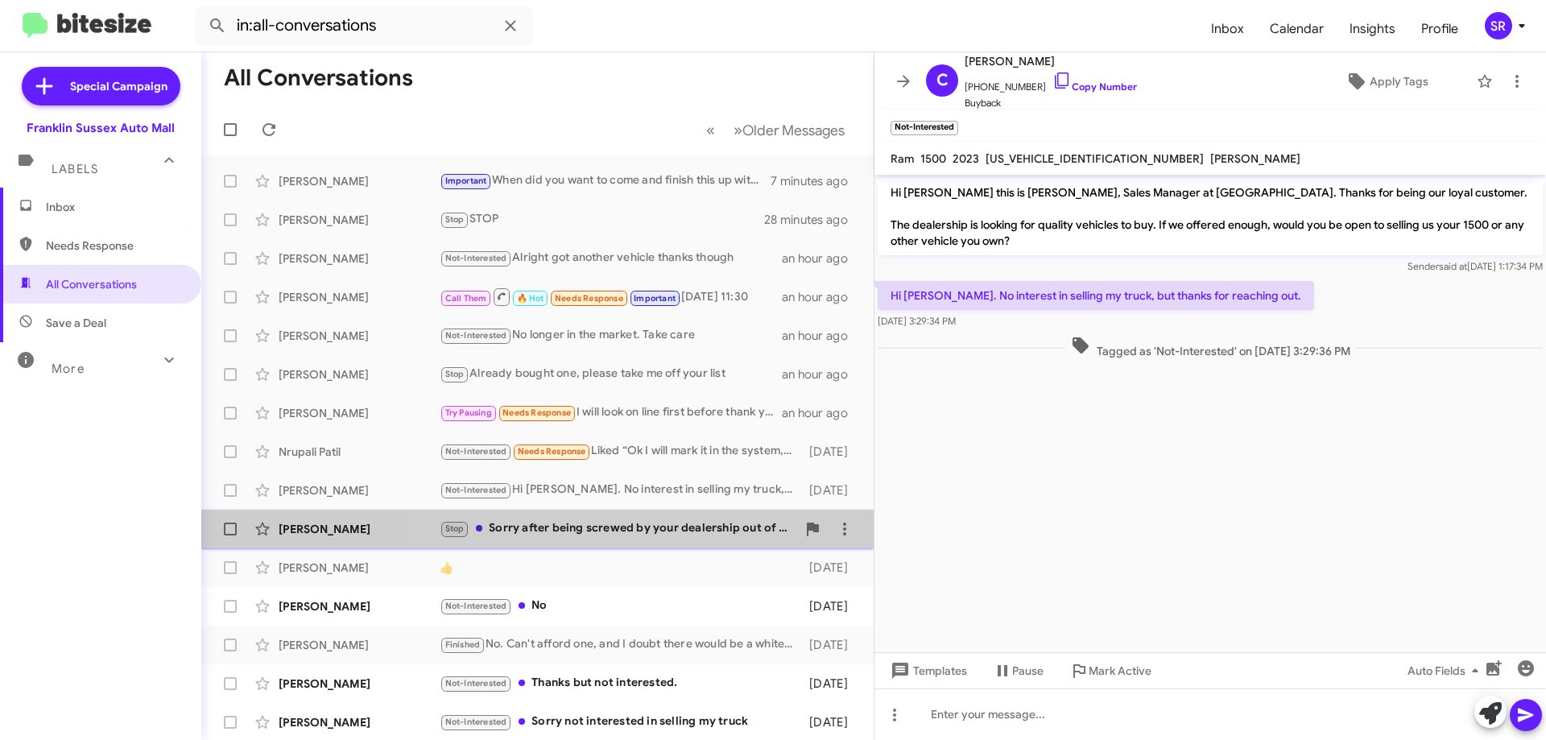
click at [653, 530] on div "Stop Sorry after being screwed by your dealership out of 250 I was promised I …" at bounding box center [618, 528] width 357 height 19
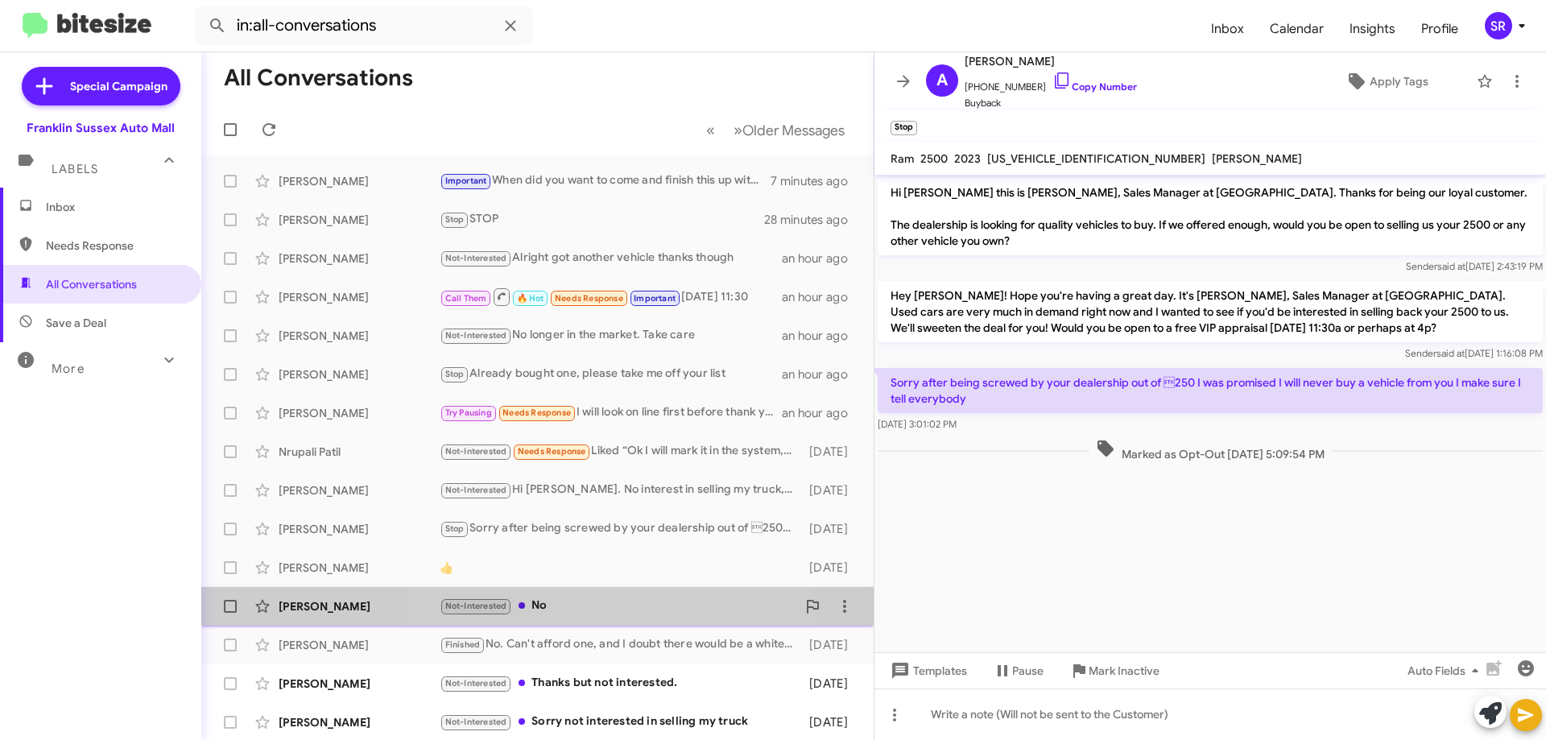
click at [561, 603] on div "Not-Interested No" at bounding box center [618, 606] width 357 height 19
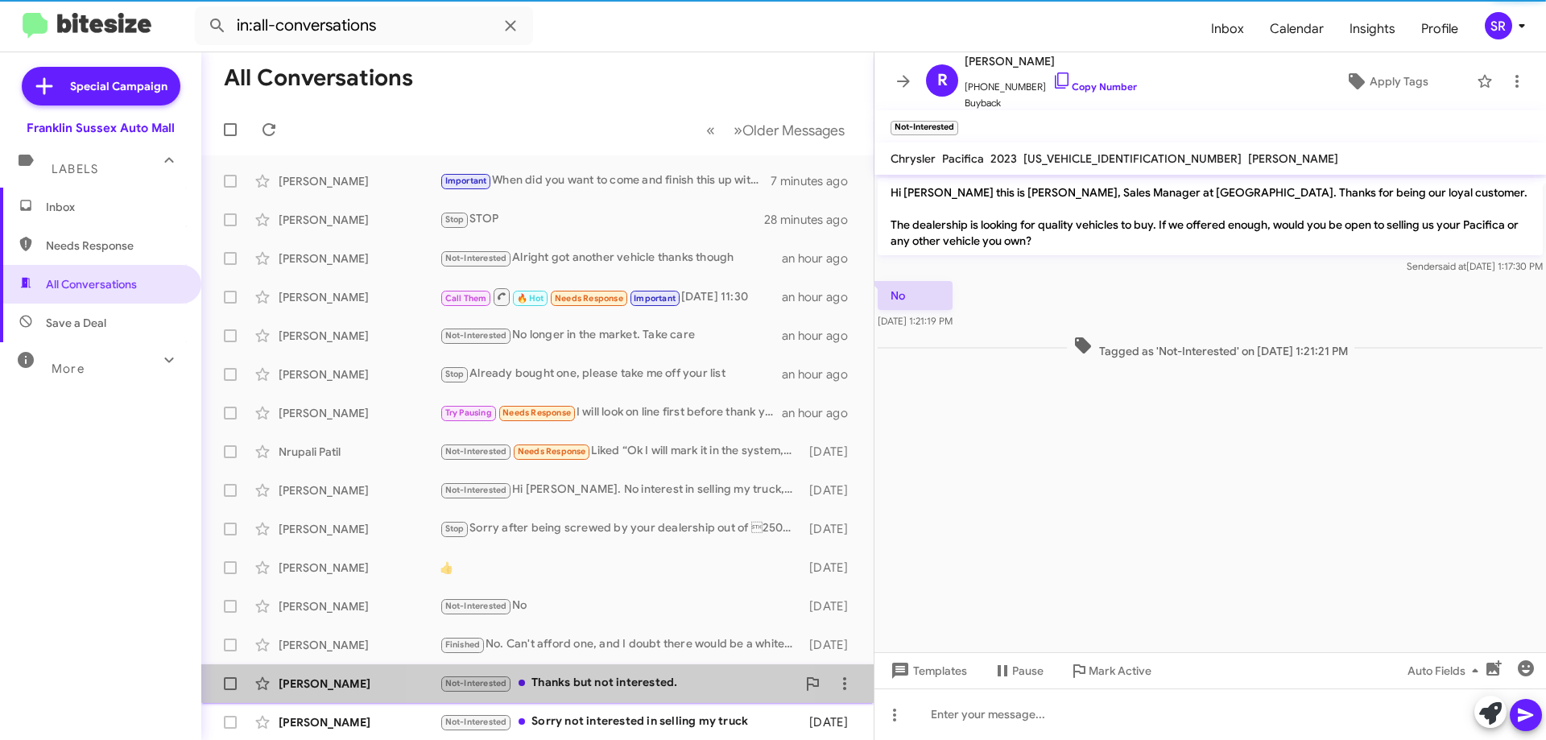
click at [587, 676] on div "Not-Interested Thanks but not interested." at bounding box center [618, 683] width 357 height 19
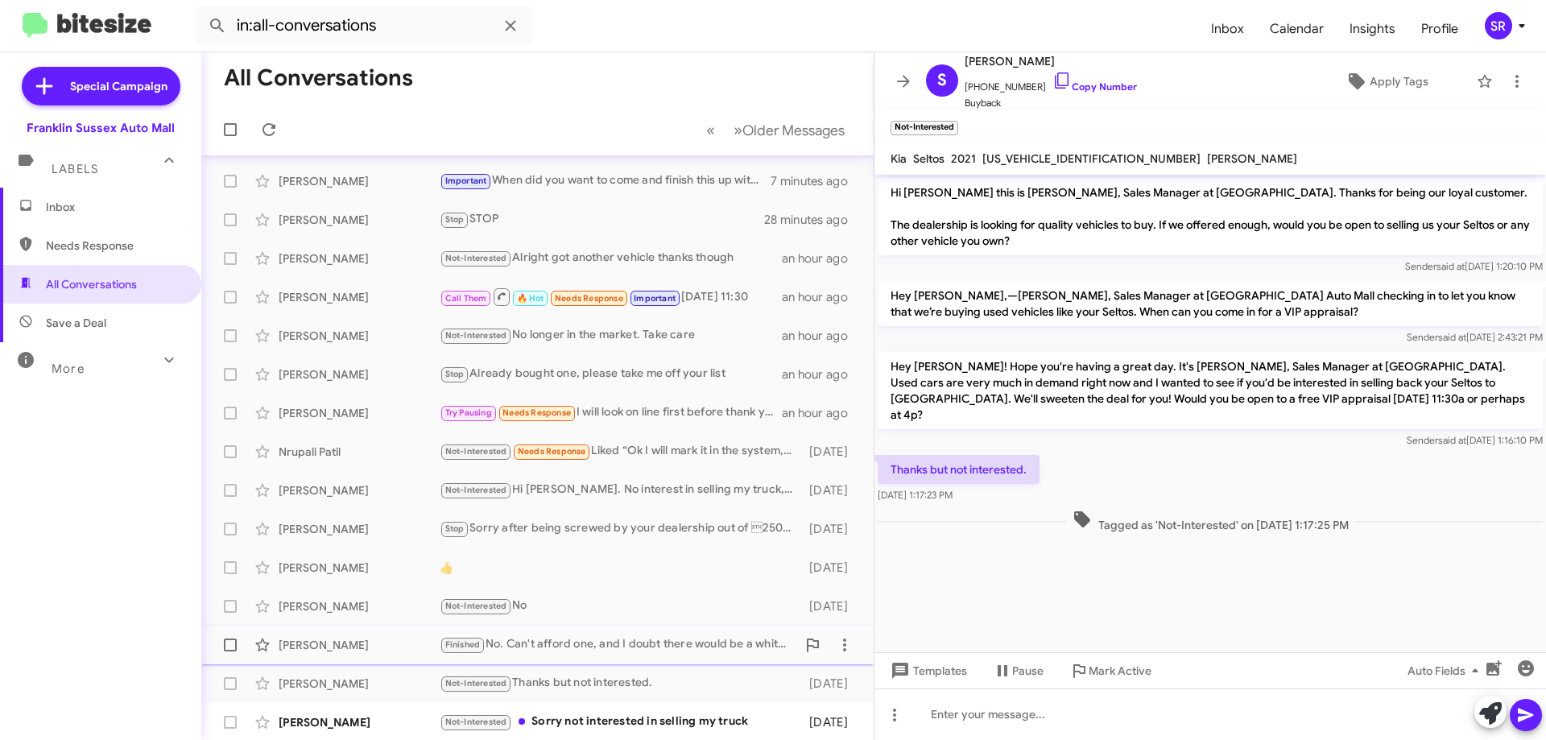
scroll to position [81, 0]
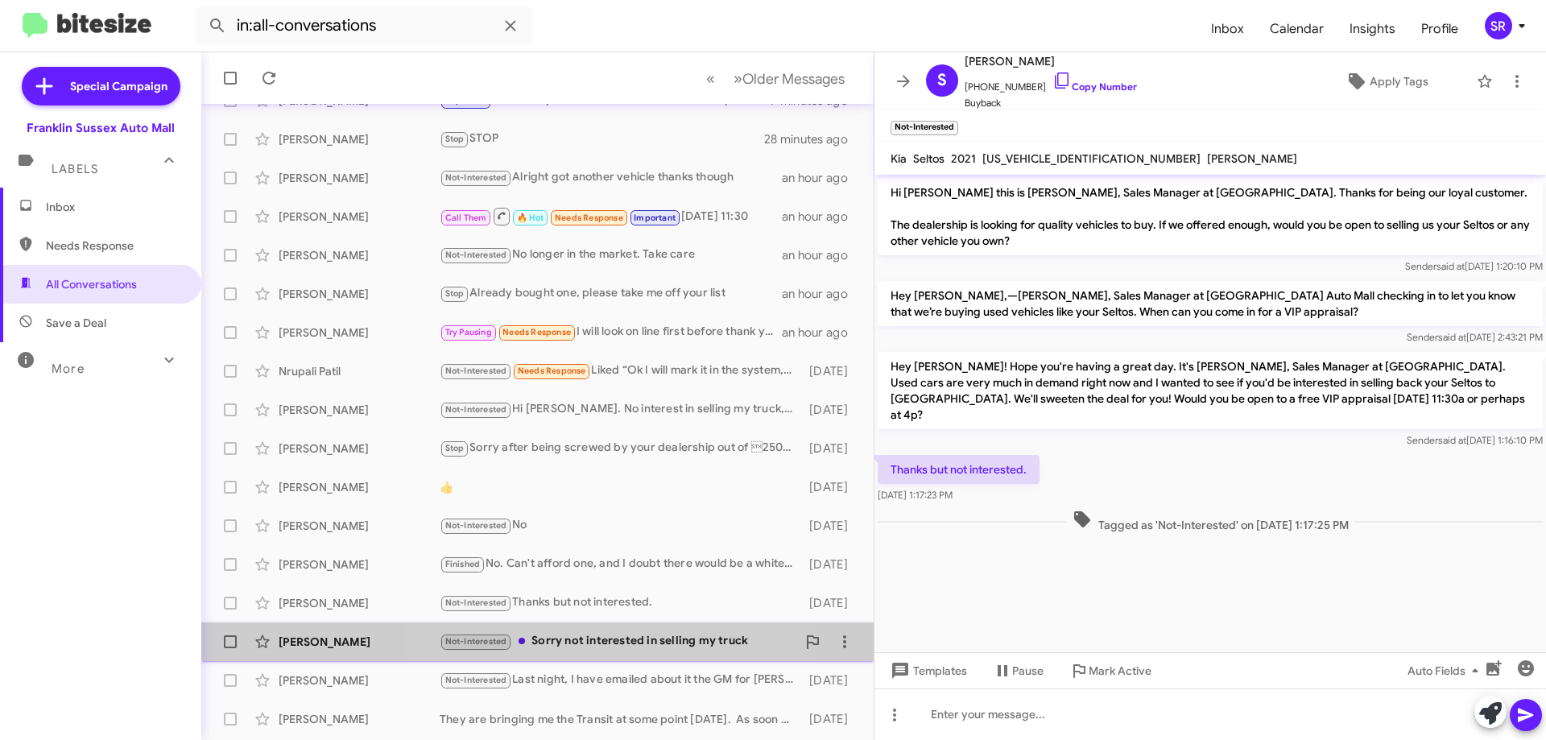
click at [618, 642] on div "Not-Interested Sorry not interested in selling my truck" at bounding box center [618, 641] width 357 height 19
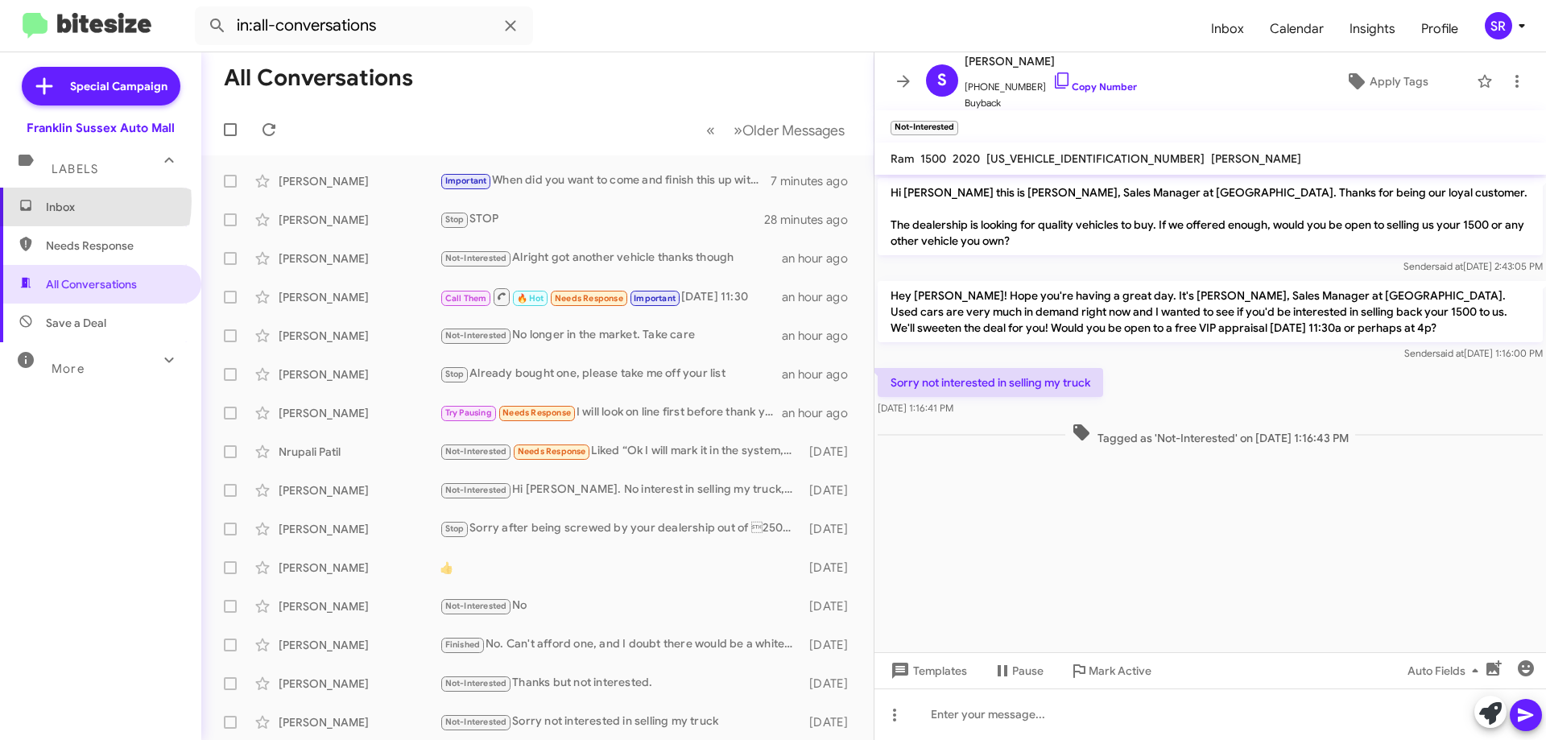
click at [60, 201] on span "Inbox" at bounding box center [114, 207] width 137 height 16
